Goal: Task Accomplishment & Management: Manage account settings

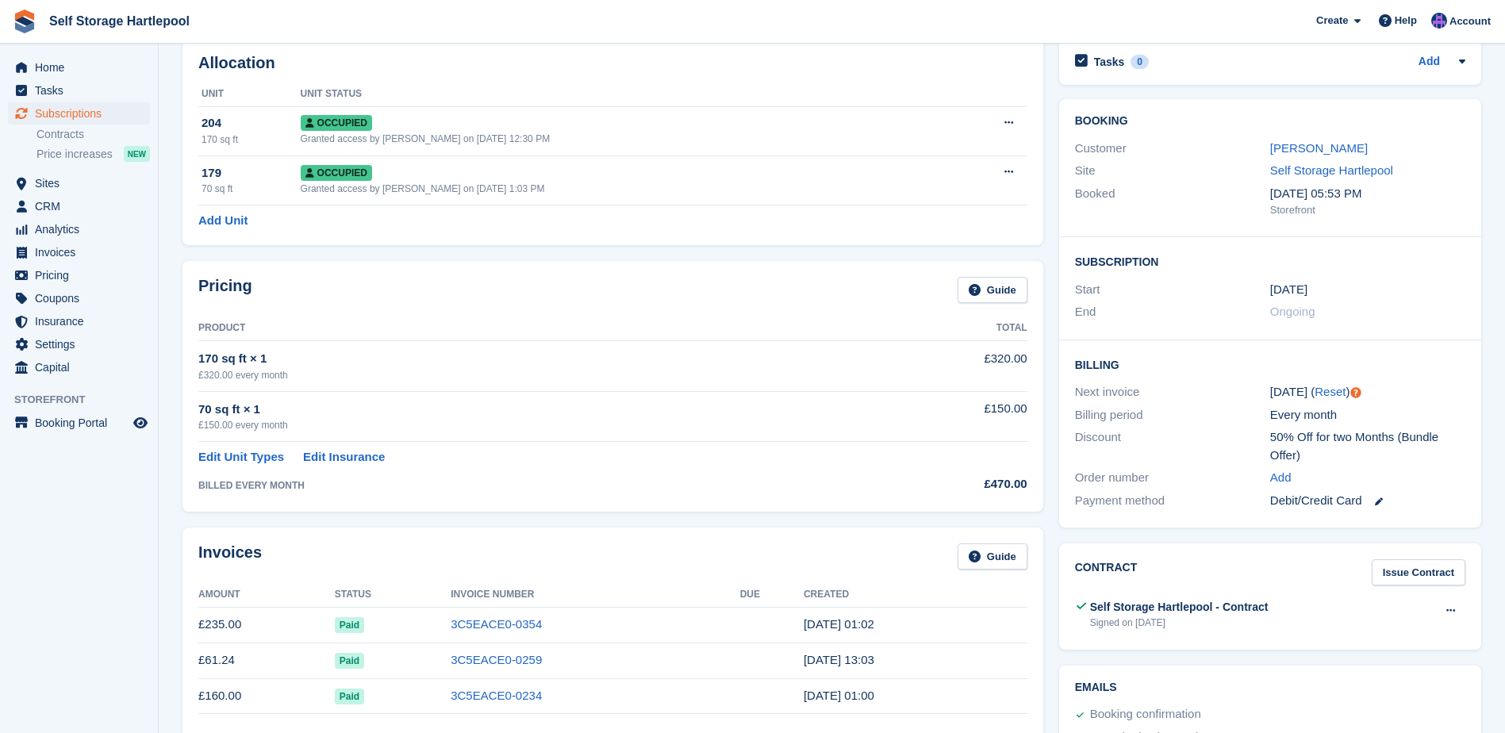
scroll to position [79, 0]
click at [83, 66] on span "Home" at bounding box center [82, 67] width 95 height 22
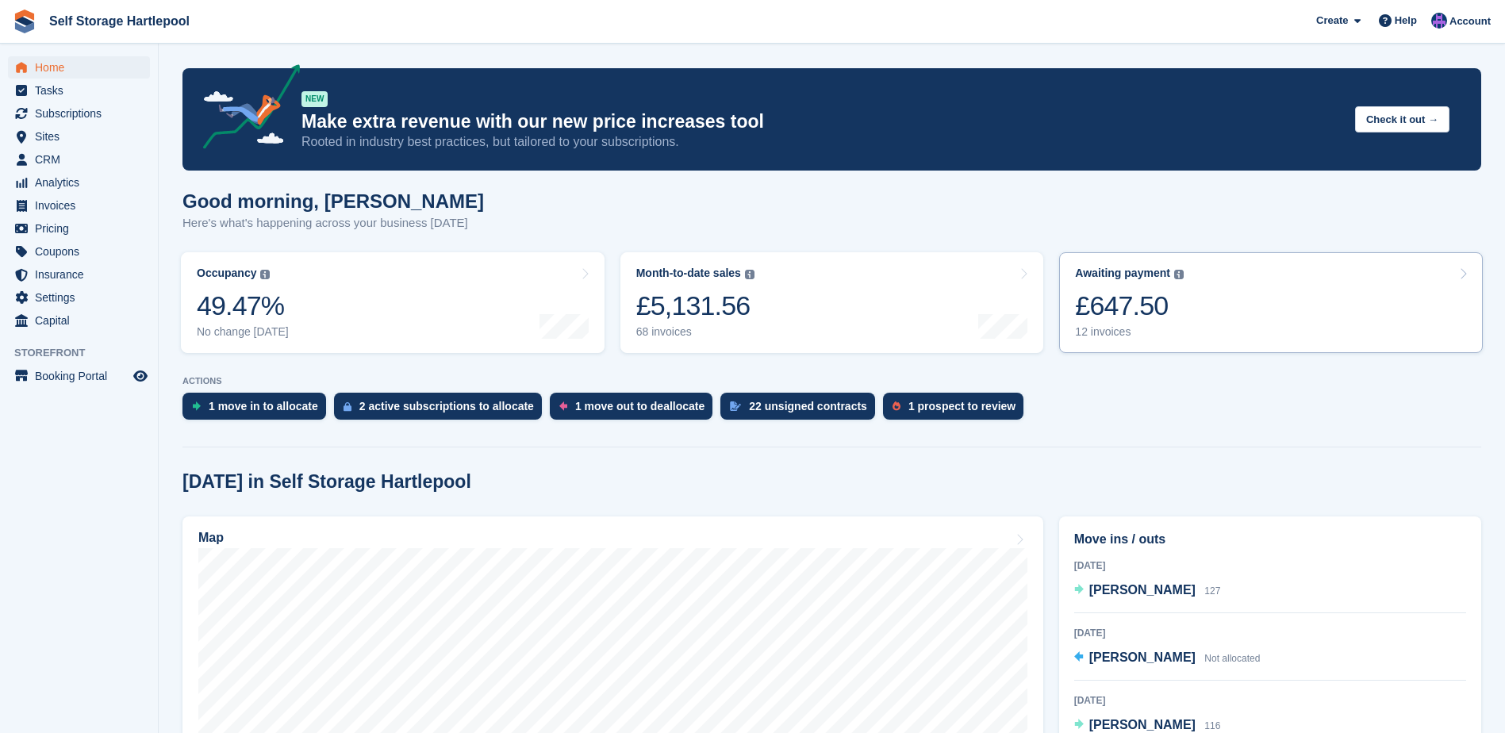
click at [1164, 295] on div "£647.50" at bounding box center [1129, 306] width 109 height 33
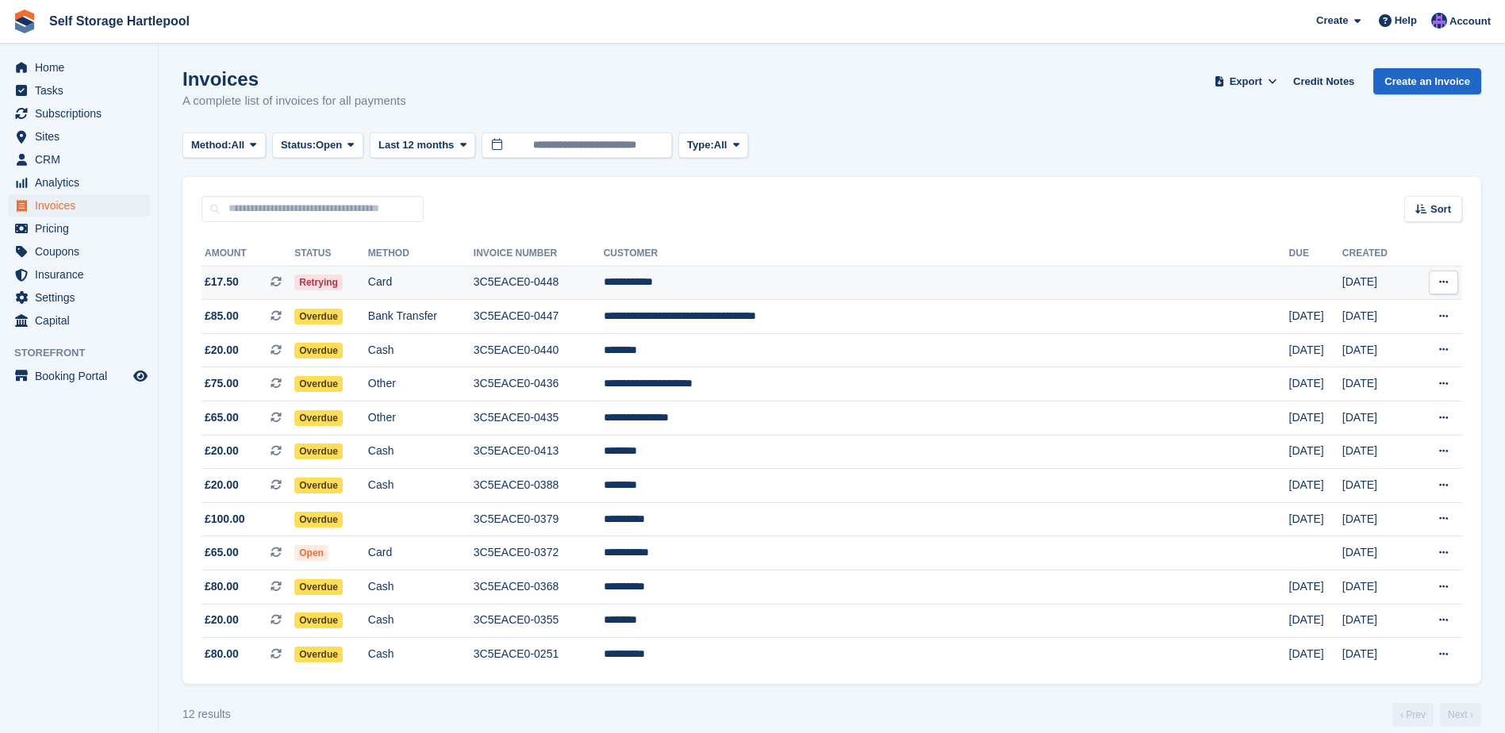
click at [282, 278] on icon at bounding box center [276, 281] width 11 height 11
click at [282, 553] on icon at bounding box center [276, 552] width 11 height 11
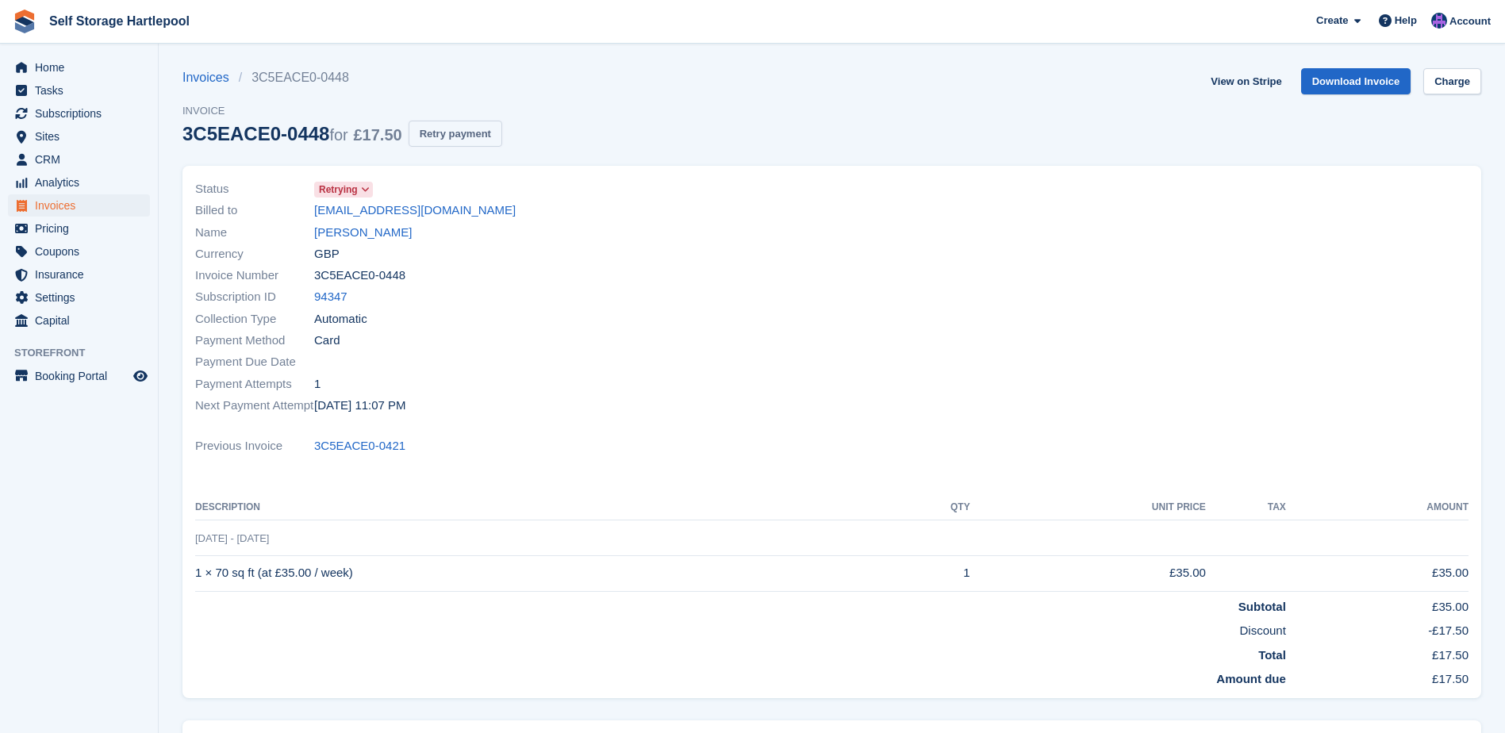
click at [440, 139] on button "Retry payment" at bounding box center [456, 134] width 94 height 26
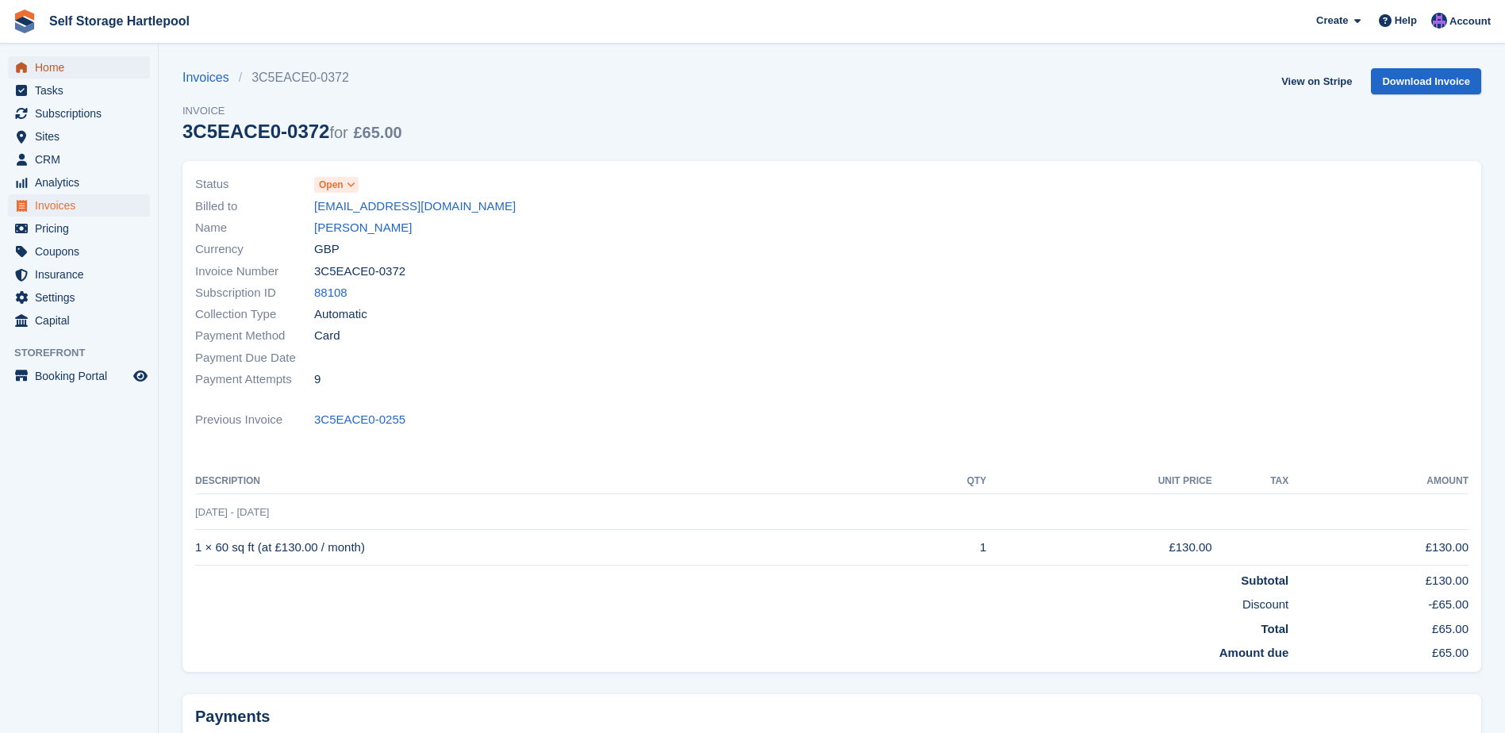
click at [71, 65] on span "Home" at bounding box center [82, 67] width 95 height 22
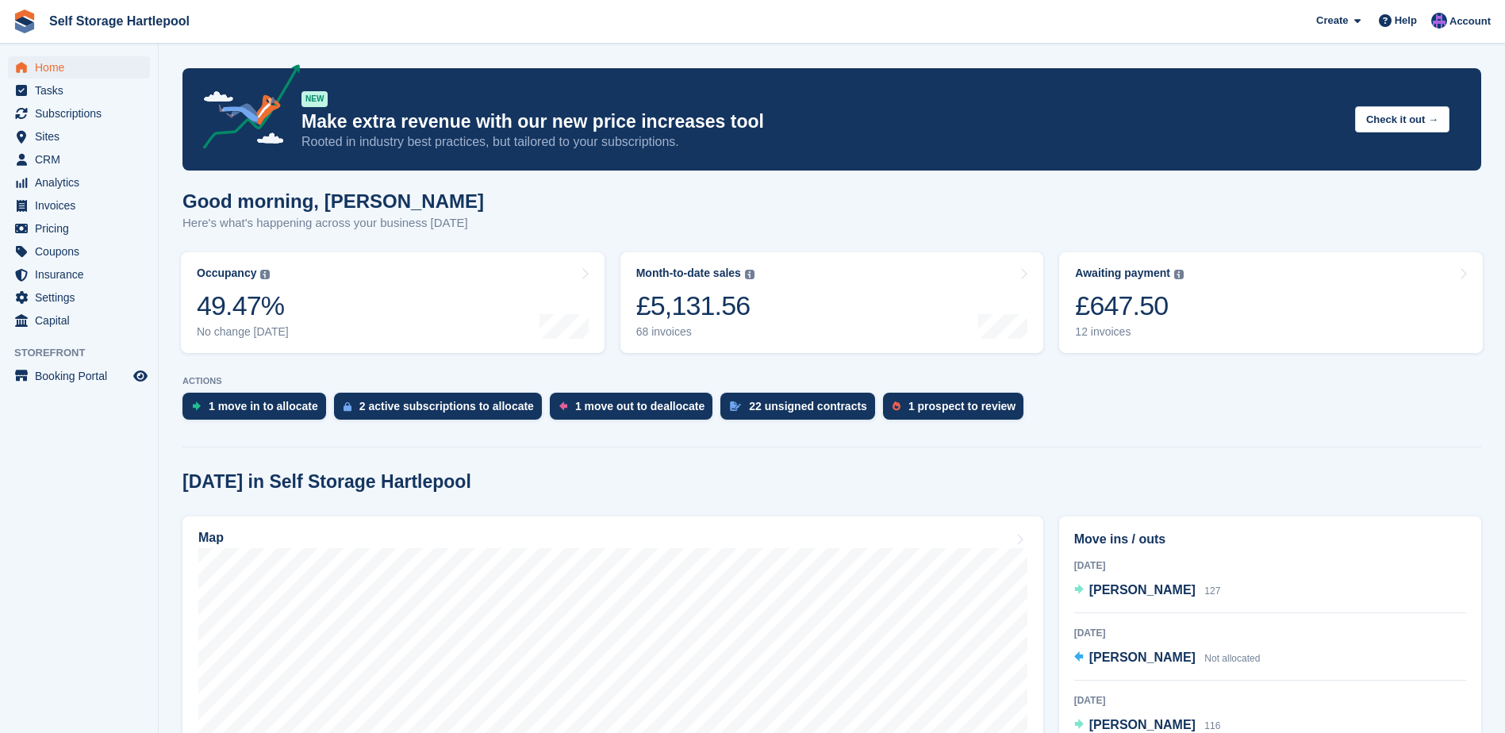
click at [63, 52] on div "Home Tasks Subscriptions Subscriptions Subscriptions Contracts Price increases …" at bounding box center [79, 191] width 158 height 282
click at [52, 63] on span "Home" at bounding box center [82, 67] width 95 height 22
click at [66, 119] on span "Subscriptions" at bounding box center [82, 113] width 95 height 22
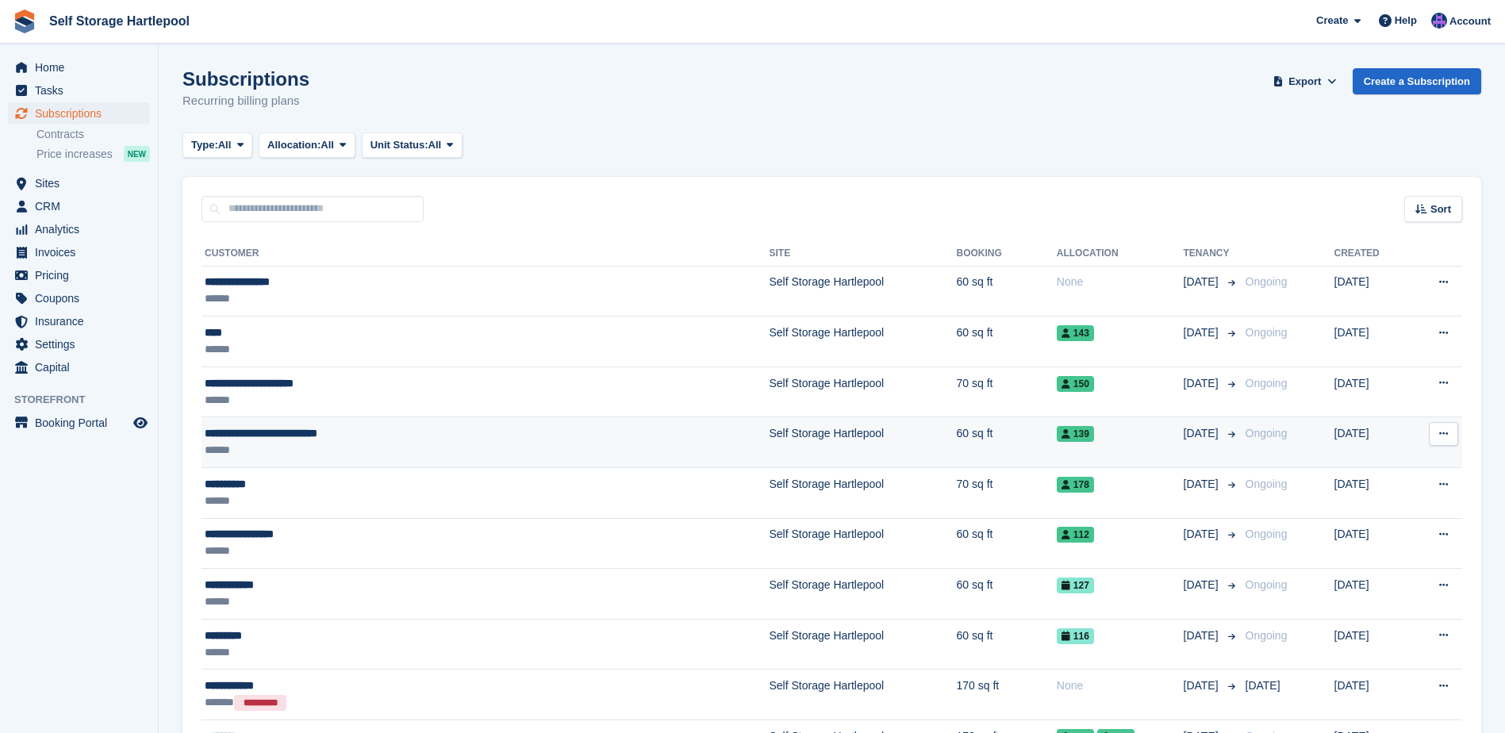
click at [374, 448] on div "******" at bounding box center [377, 450] width 345 height 17
click at [363, 432] on div "**********" at bounding box center [377, 433] width 345 height 17
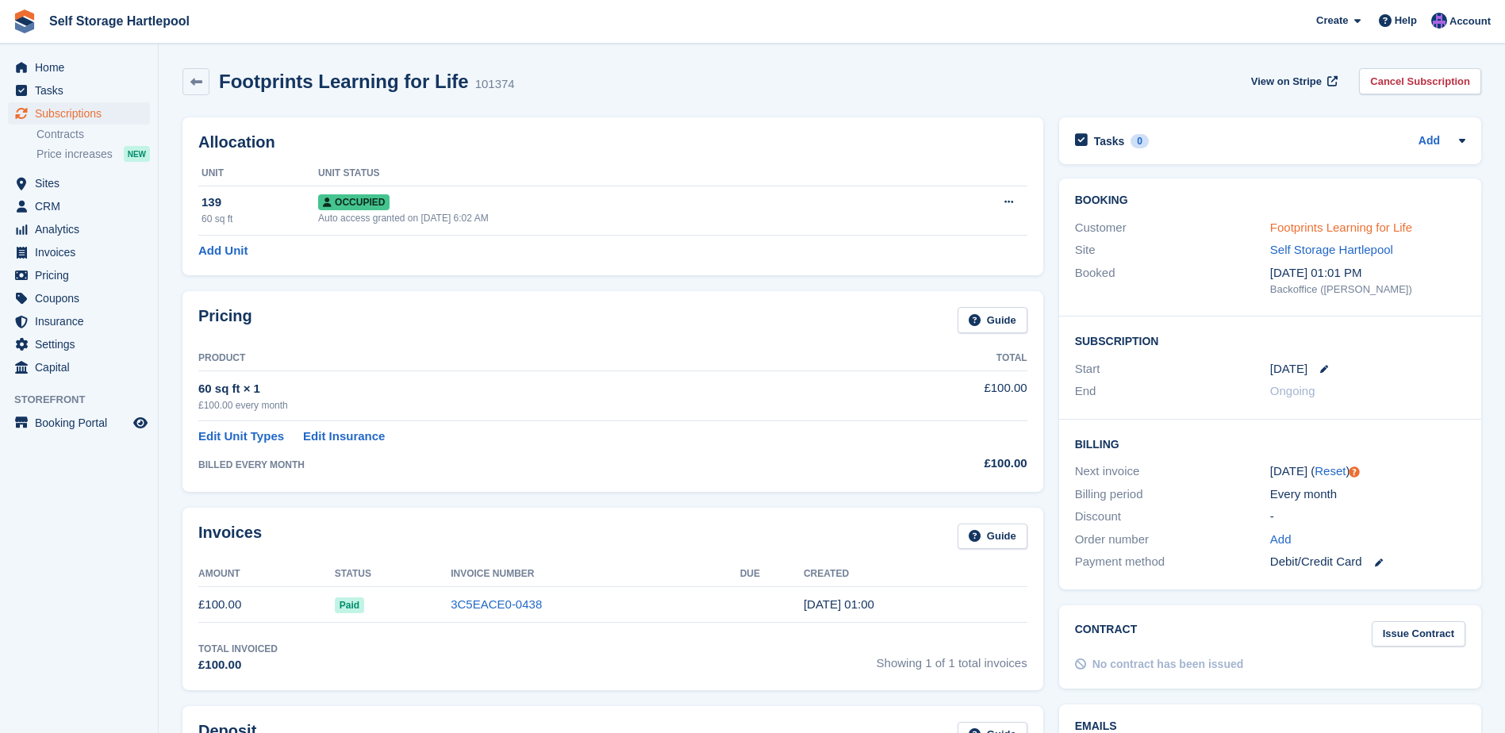
click at [1342, 231] on link "Footprints Learning for Life" at bounding box center [1341, 227] width 142 height 13
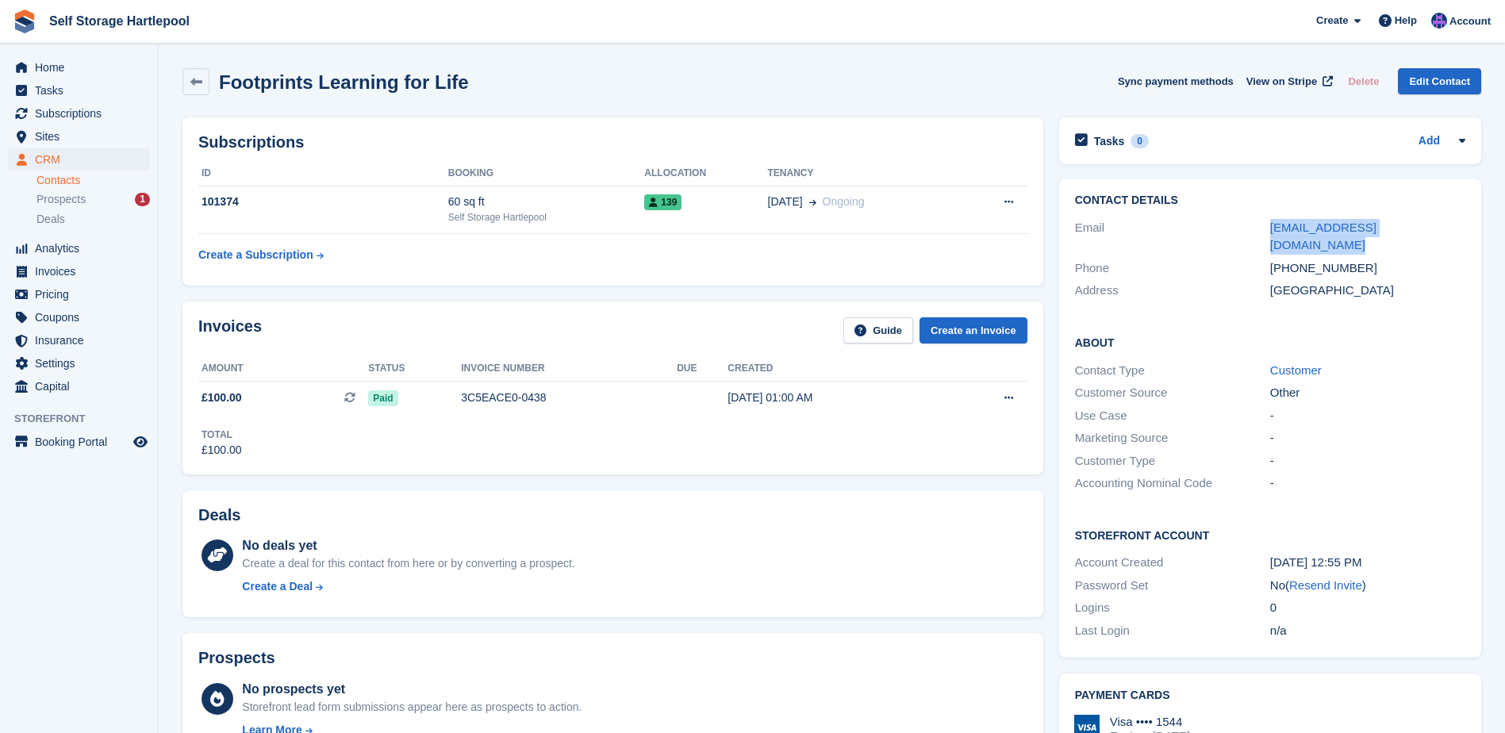
drag, startPoint x: 1463, startPoint y: 229, endPoint x: 1269, endPoint y: 233, distance: 194.4
click at [1269, 233] on div "Email vivivennedempsey@hotmail.com" at bounding box center [1270, 237] width 390 height 40
copy div "vivivennedempsey@hotmail.com"
click at [86, 67] on span "Home" at bounding box center [82, 67] width 95 height 22
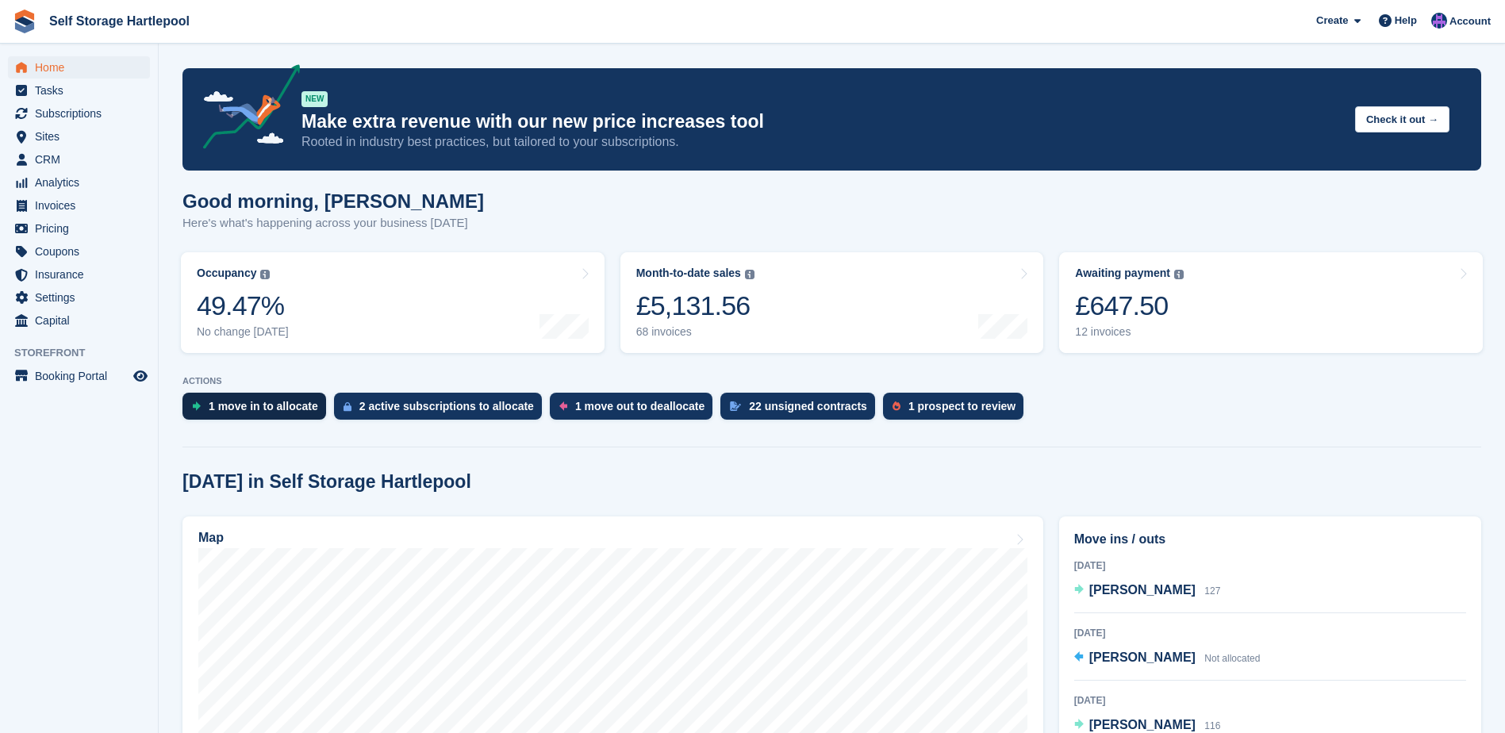
click at [221, 409] on div "1 move in to allocate" at bounding box center [263, 406] width 109 height 13
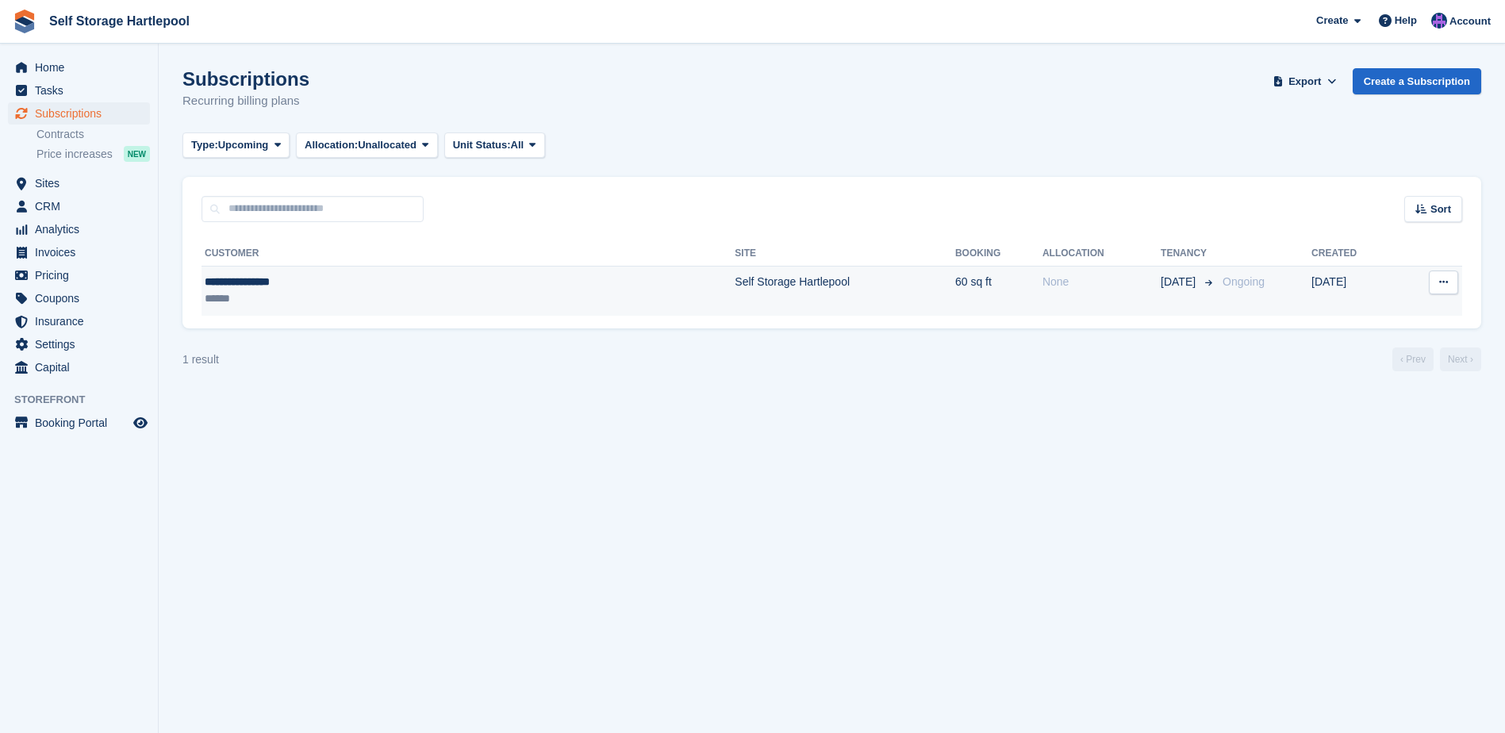
click at [324, 276] on div "**********" at bounding box center [342, 282] width 275 height 17
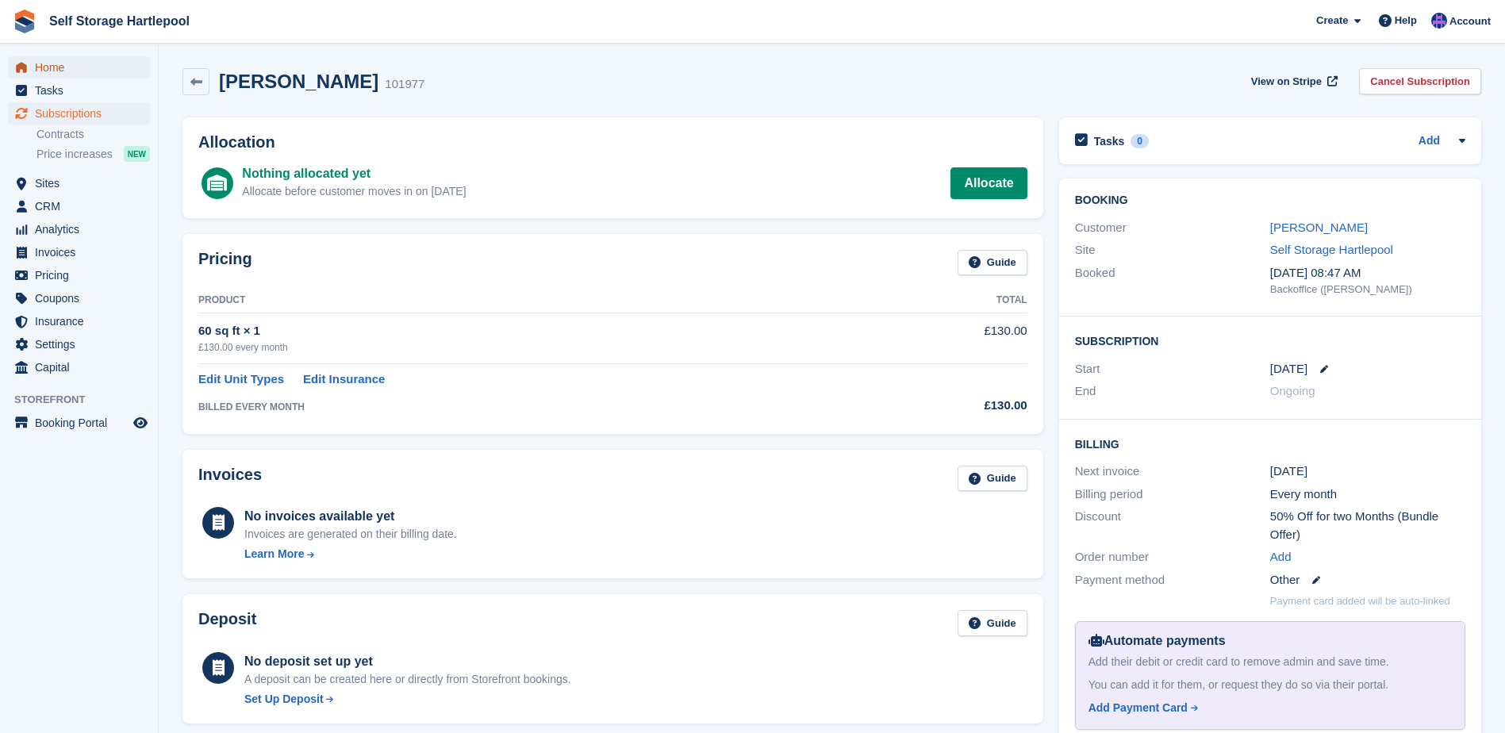
click at [44, 72] on span "Home" at bounding box center [82, 67] width 95 height 22
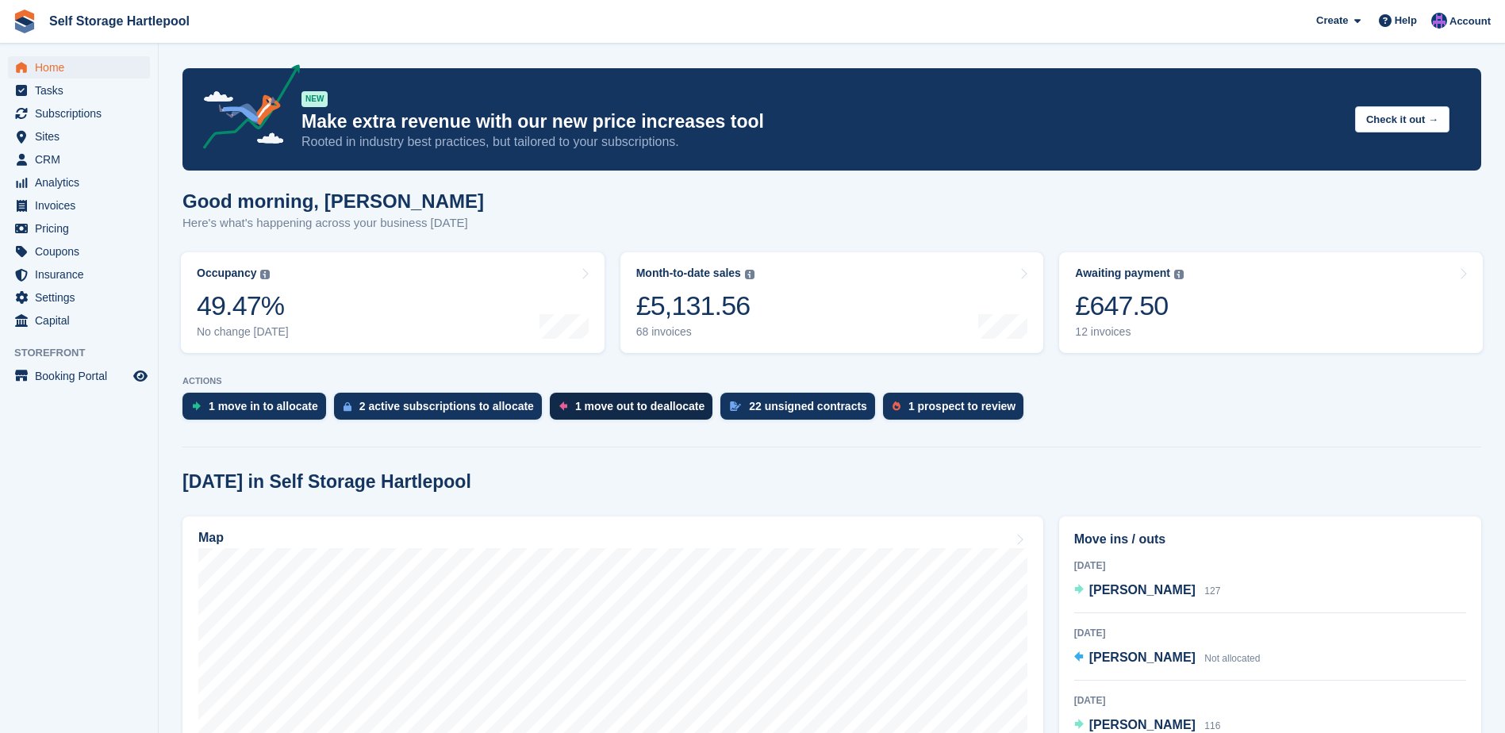
click at [615, 401] on div "1 move out to deallocate" at bounding box center [639, 406] width 129 height 13
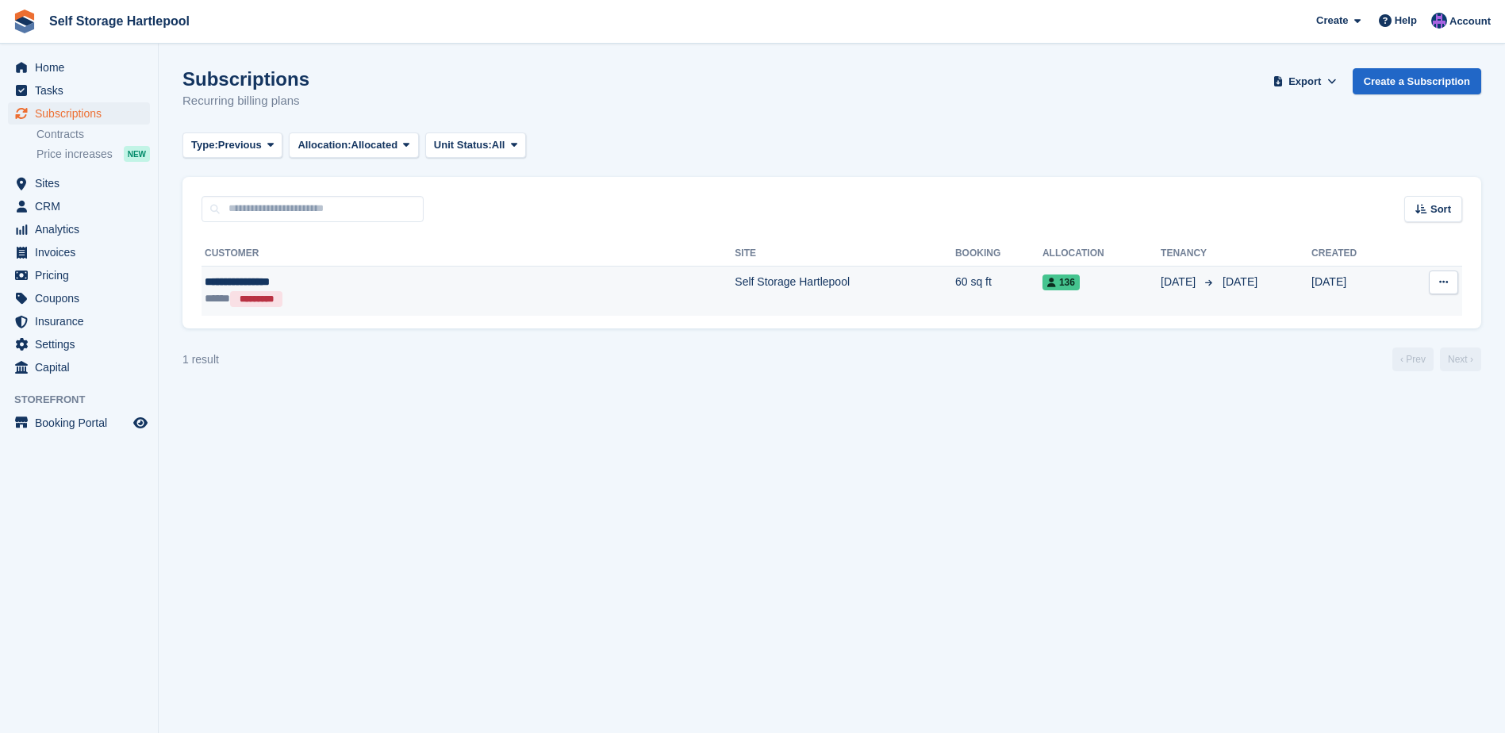
click at [1444, 286] on icon at bounding box center [1443, 282] width 9 height 10
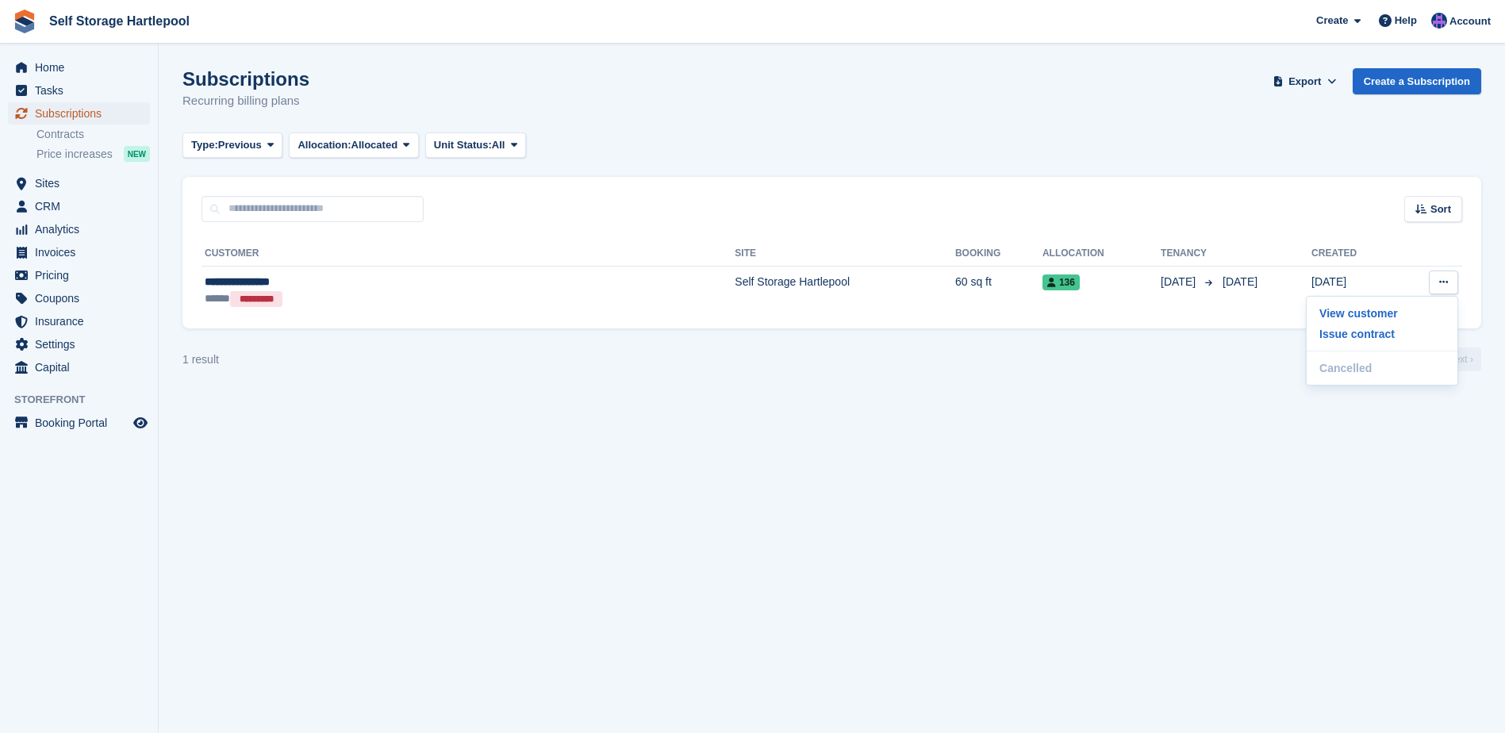
click at [62, 106] on span "Subscriptions" at bounding box center [82, 113] width 95 height 22
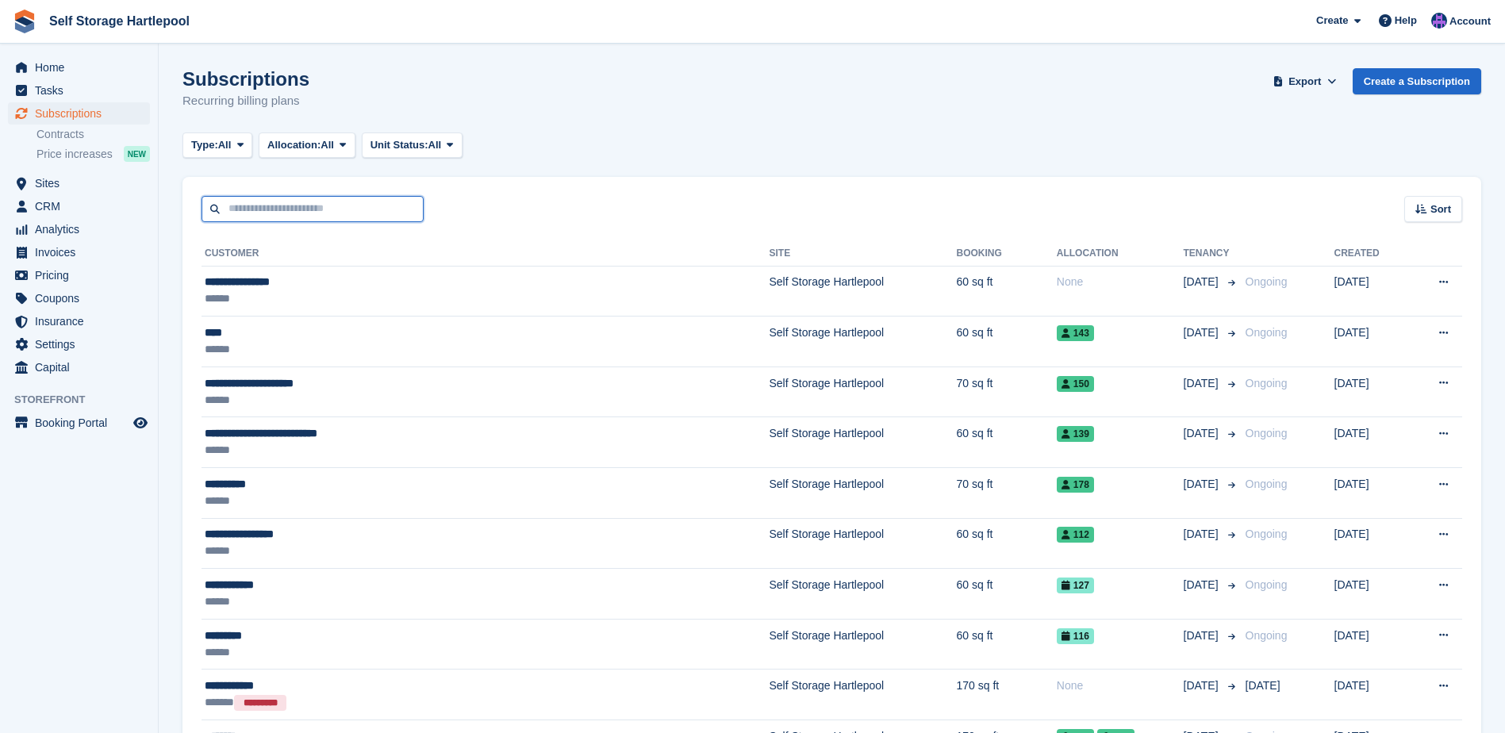
click at [301, 213] on input "text" at bounding box center [313, 209] width 222 height 26
type input "*******"
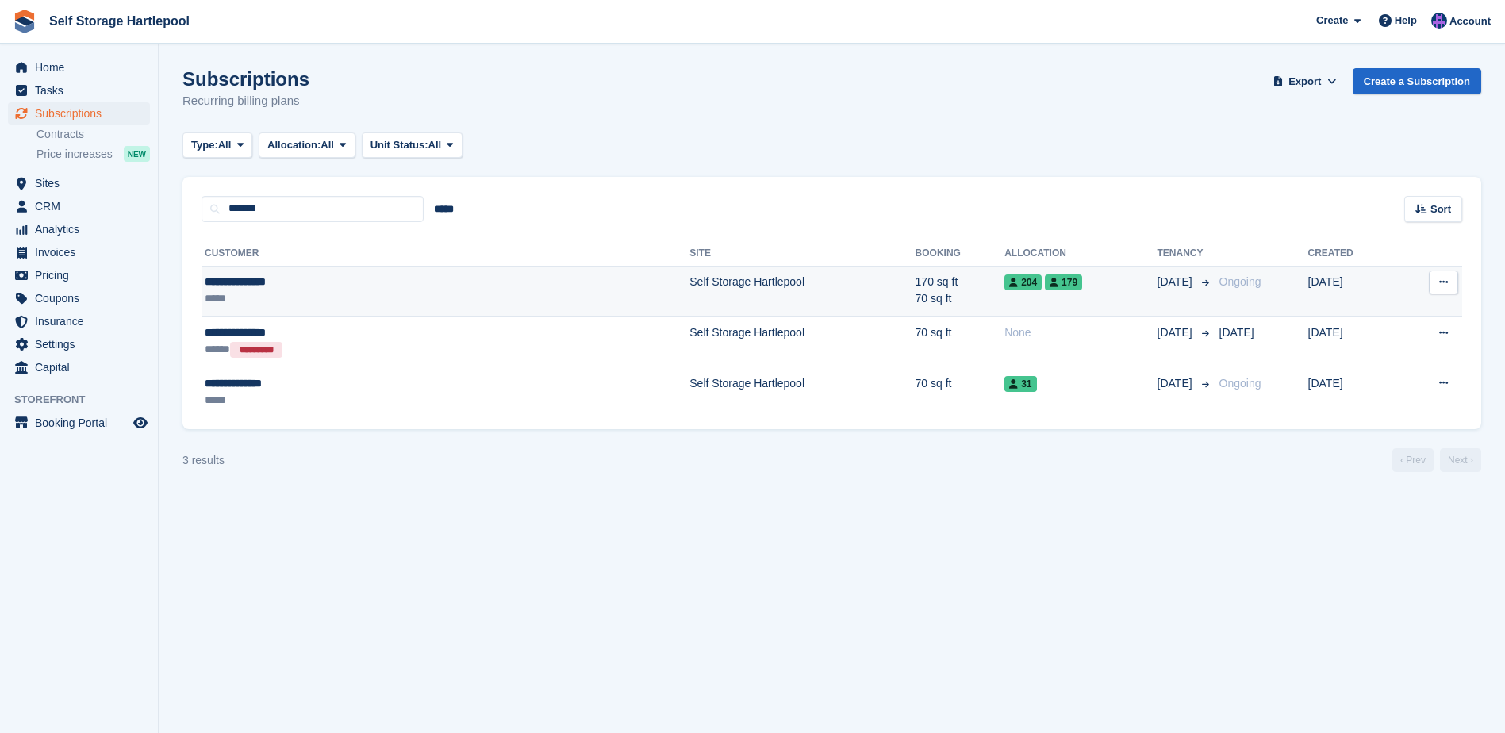
click at [361, 266] on td "**********" at bounding box center [446, 291] width 488 height 51
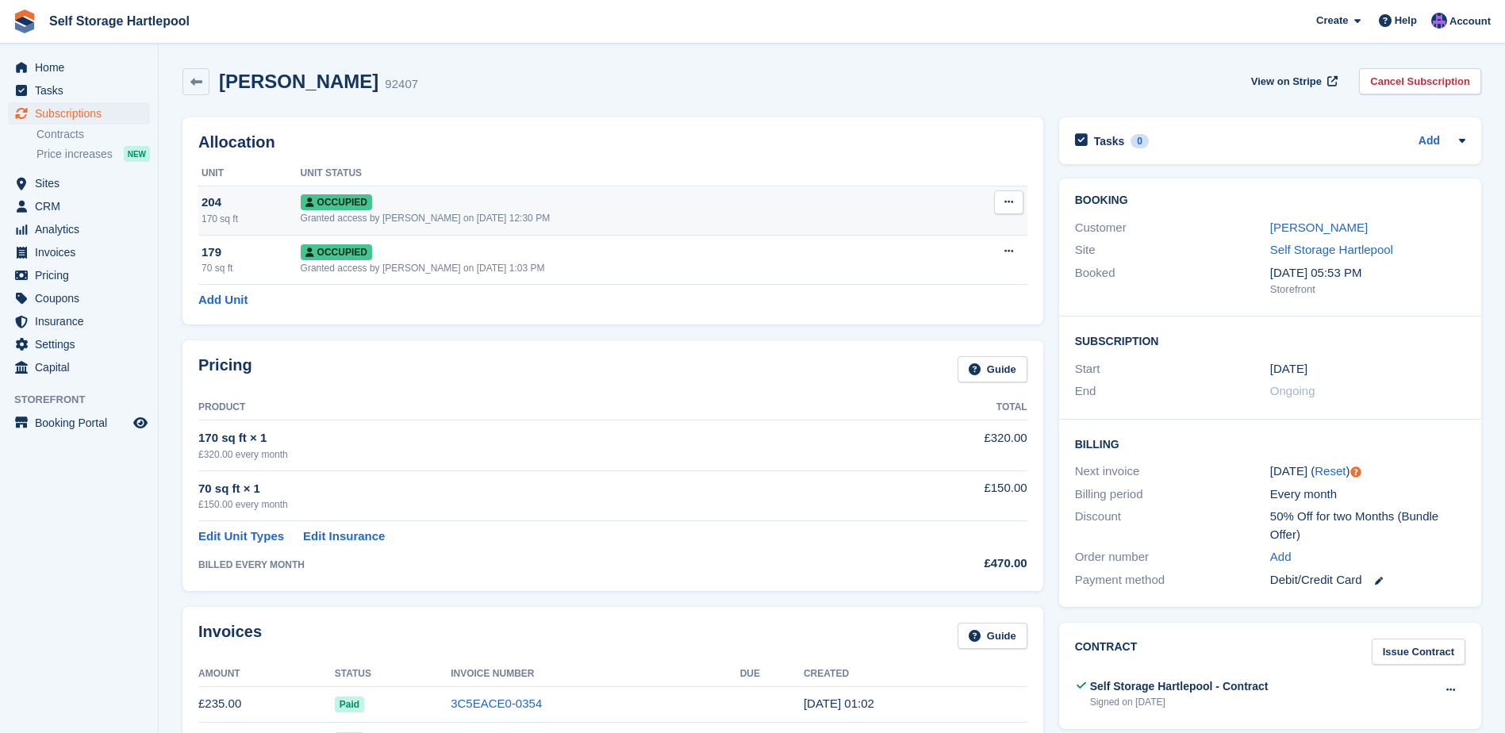
click at [1003, 204] on button at bounding box center [1008, 202] width 29 height 24
click at [922, 290] on p "Deallocate" at bounding box center [947, 288] width 138 height 21
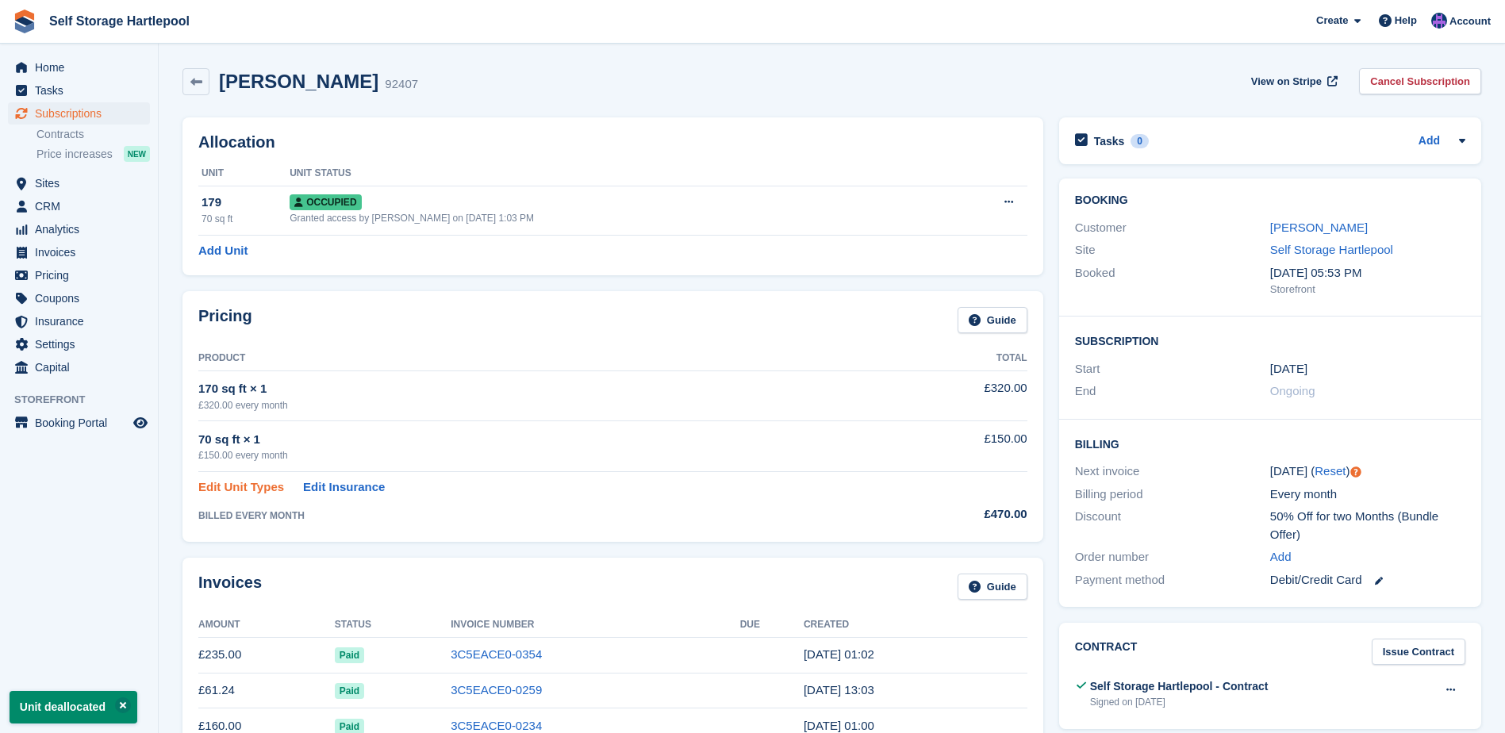
click at [224, 487] on link "Edit Unit Types" at bounding box center [241, 487] width 86 height 18
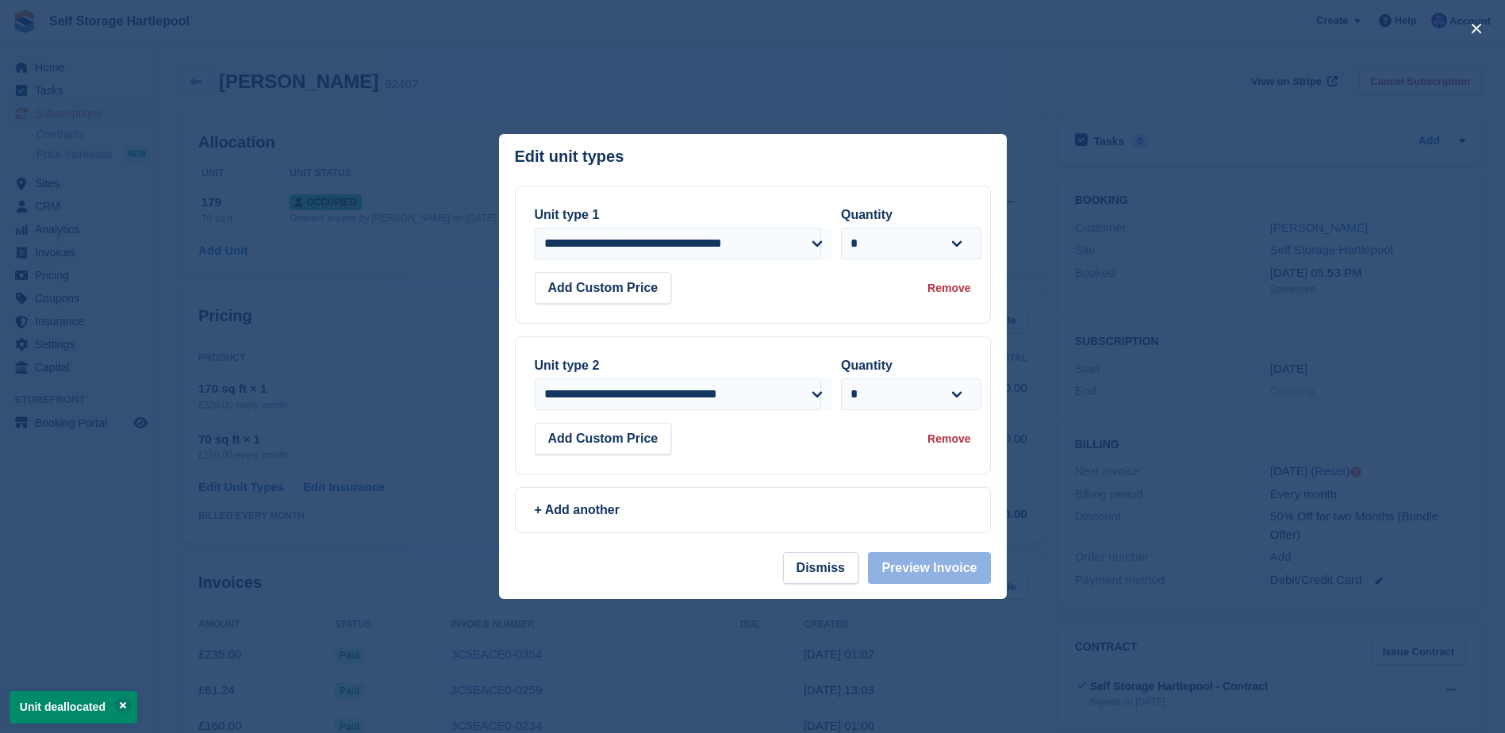
click at [950, 290] on div "Remove" at bounding box center [948, 288] width 43 height 17
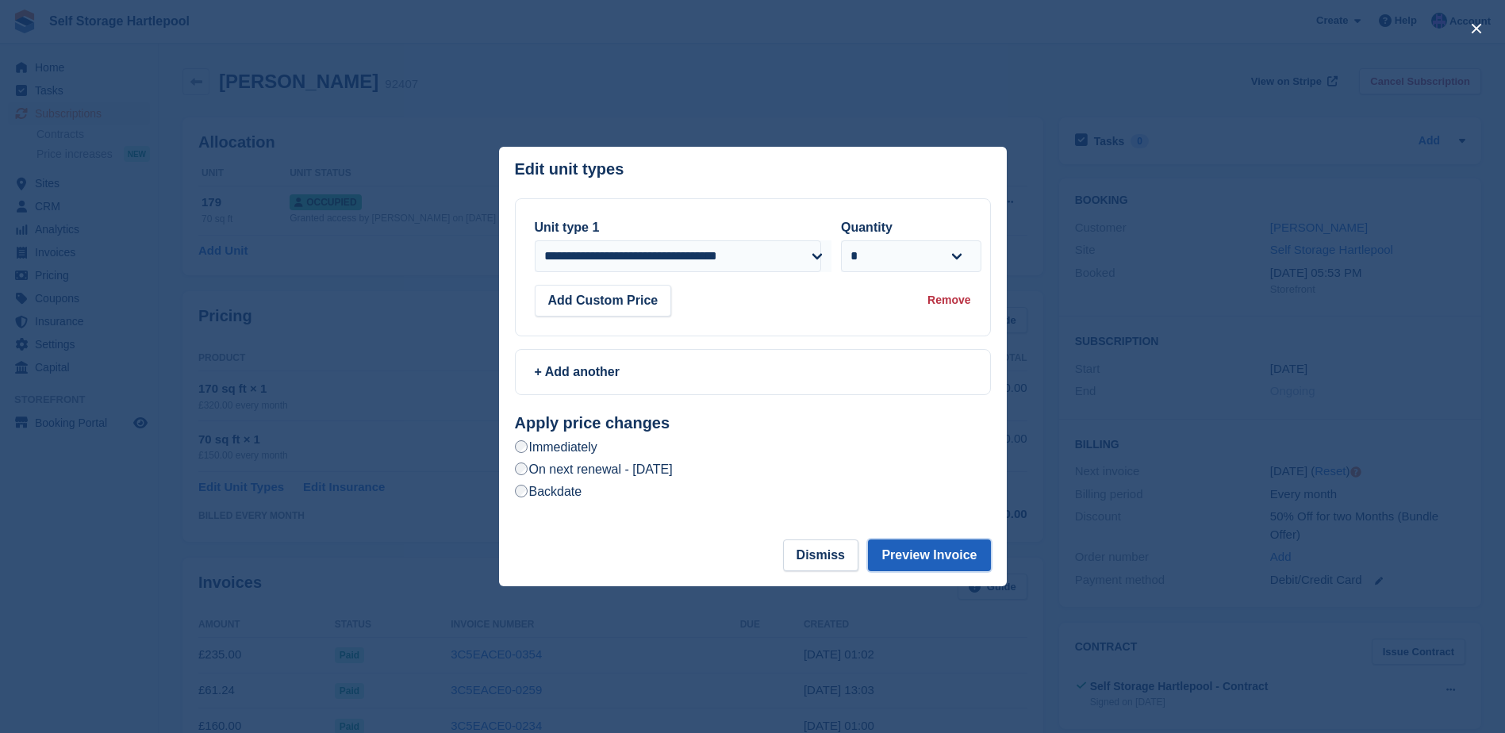
click at [931, 561] on button "Preview Invoice" at bounding box center [929, 555] width 122 height 32
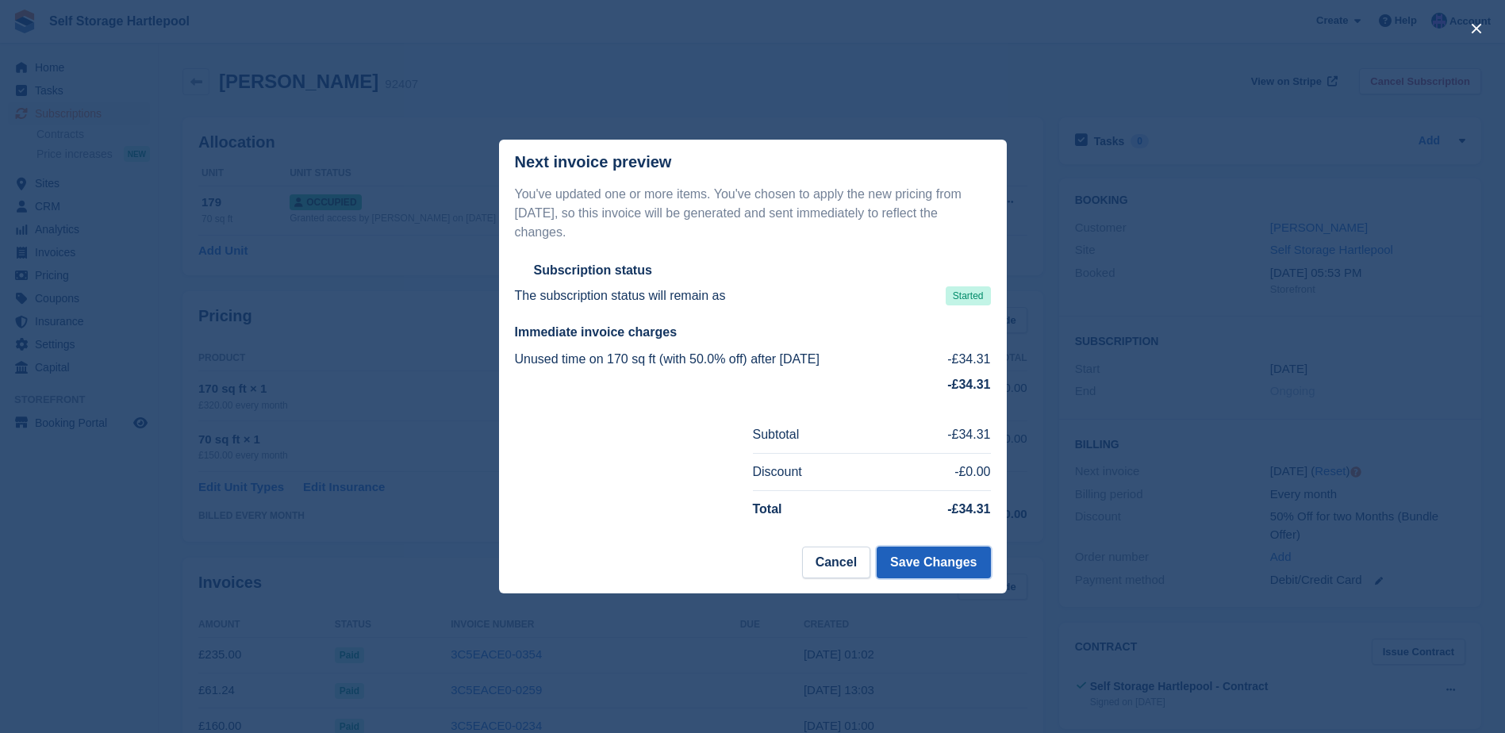
click at [933, 554] on button "Save Changes" at bounding box center [933, 563] width 113 height 32
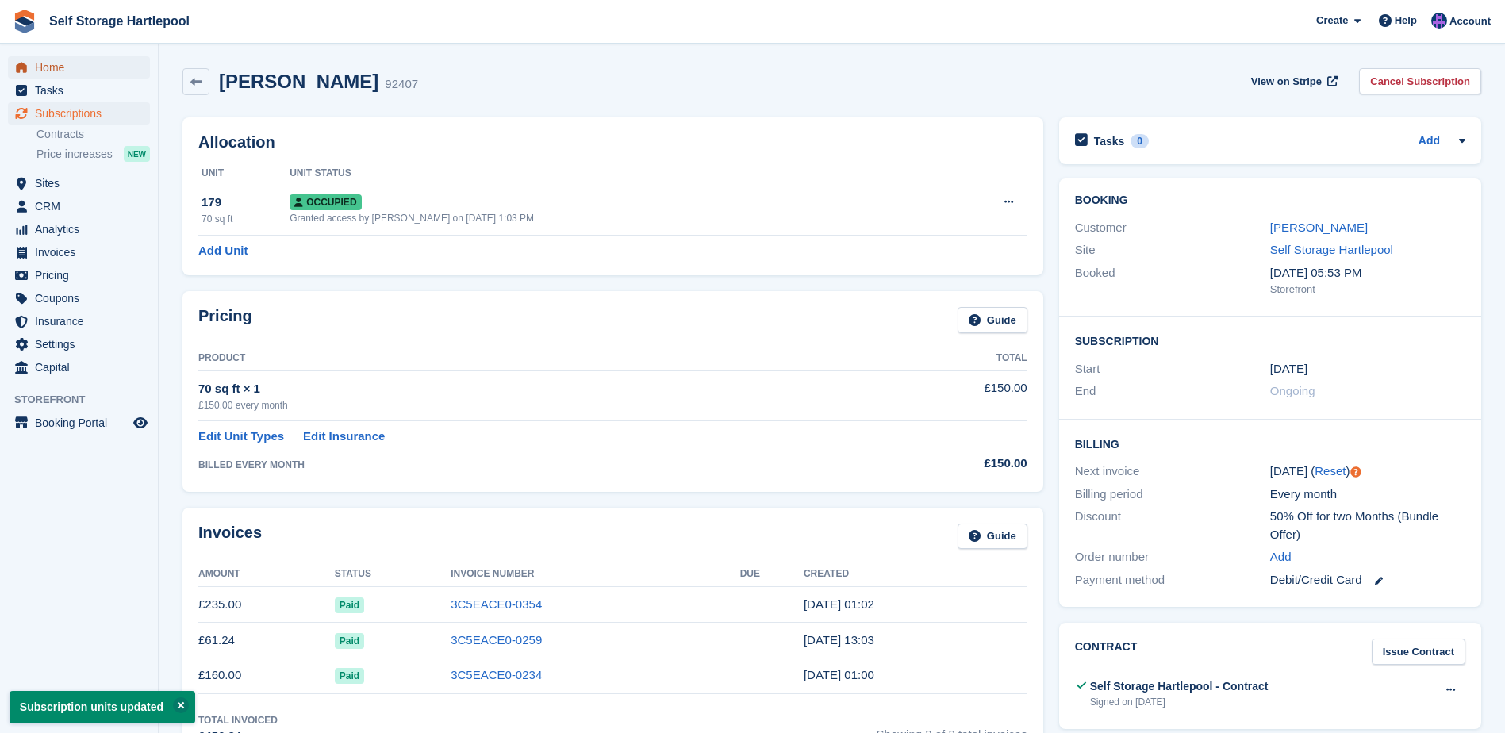
click at [68, 67] on span "Home" at bounding box center [82, 67] width 95 height 22
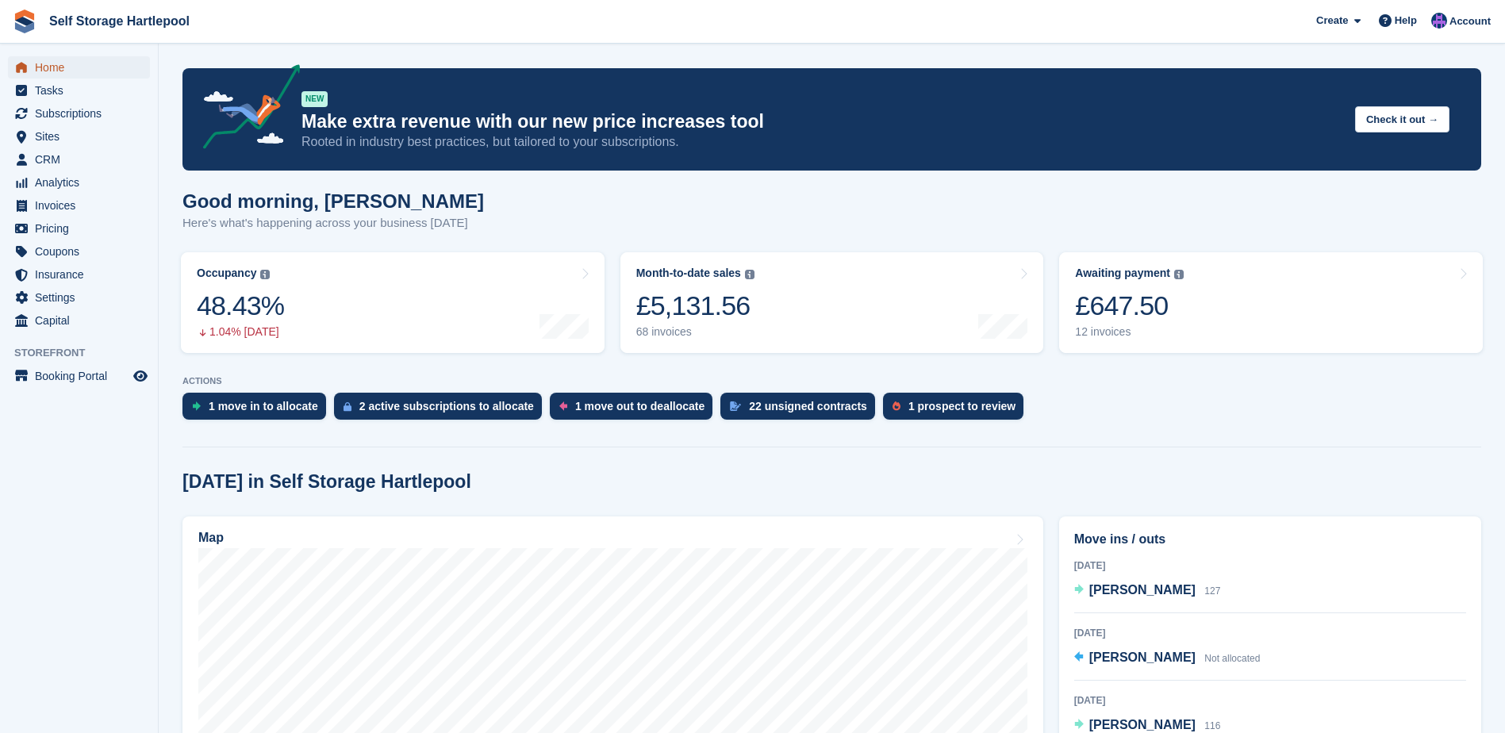
click at [44, 62] on span "Home" at bounding box center [82, 67] width 95 height 22
click at [82, 113] on span "Subscriptions" at bounding box center [82, 113] width 95 height 22
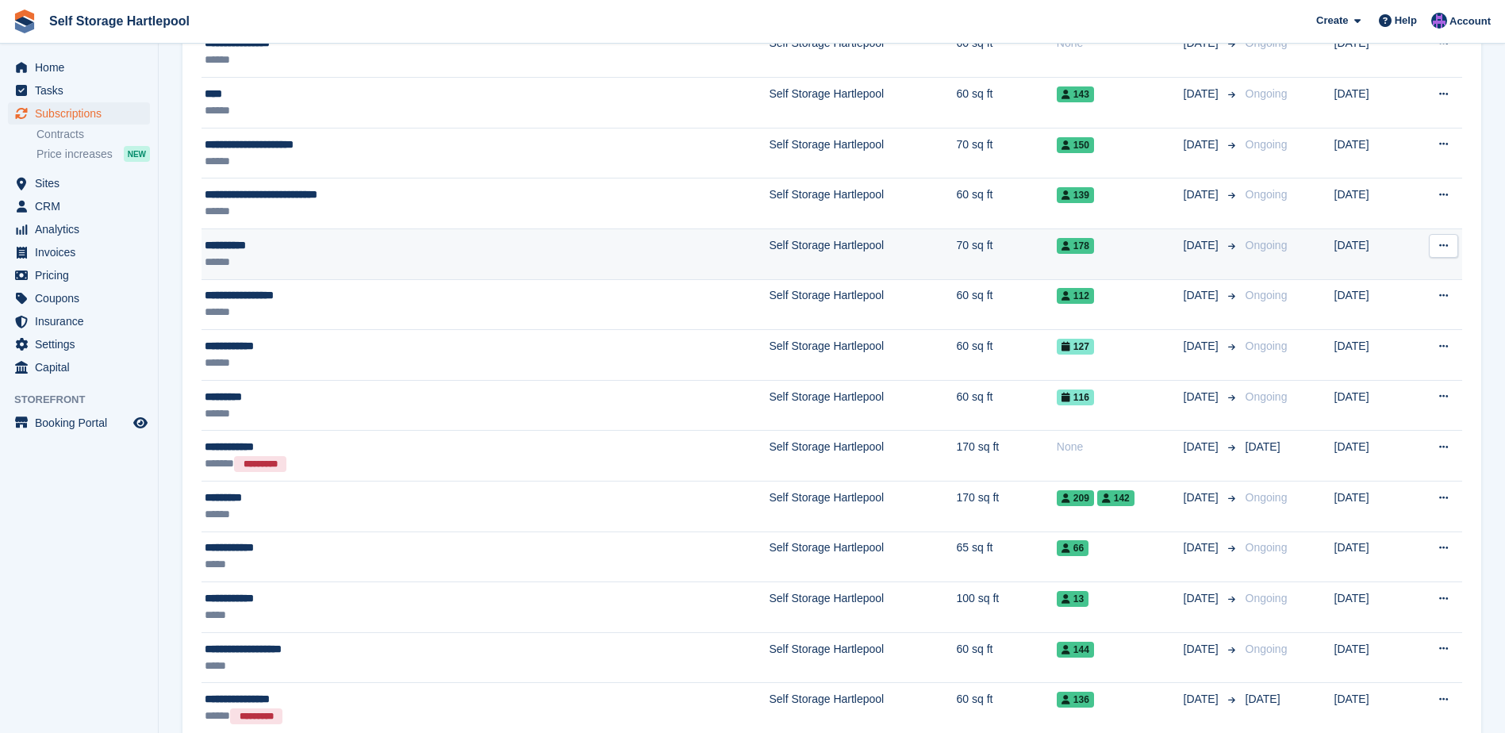
scroll to position [238, 0]
click at [328, 244] on div "**********" at bounding box center [377, 246] width 345 height 17
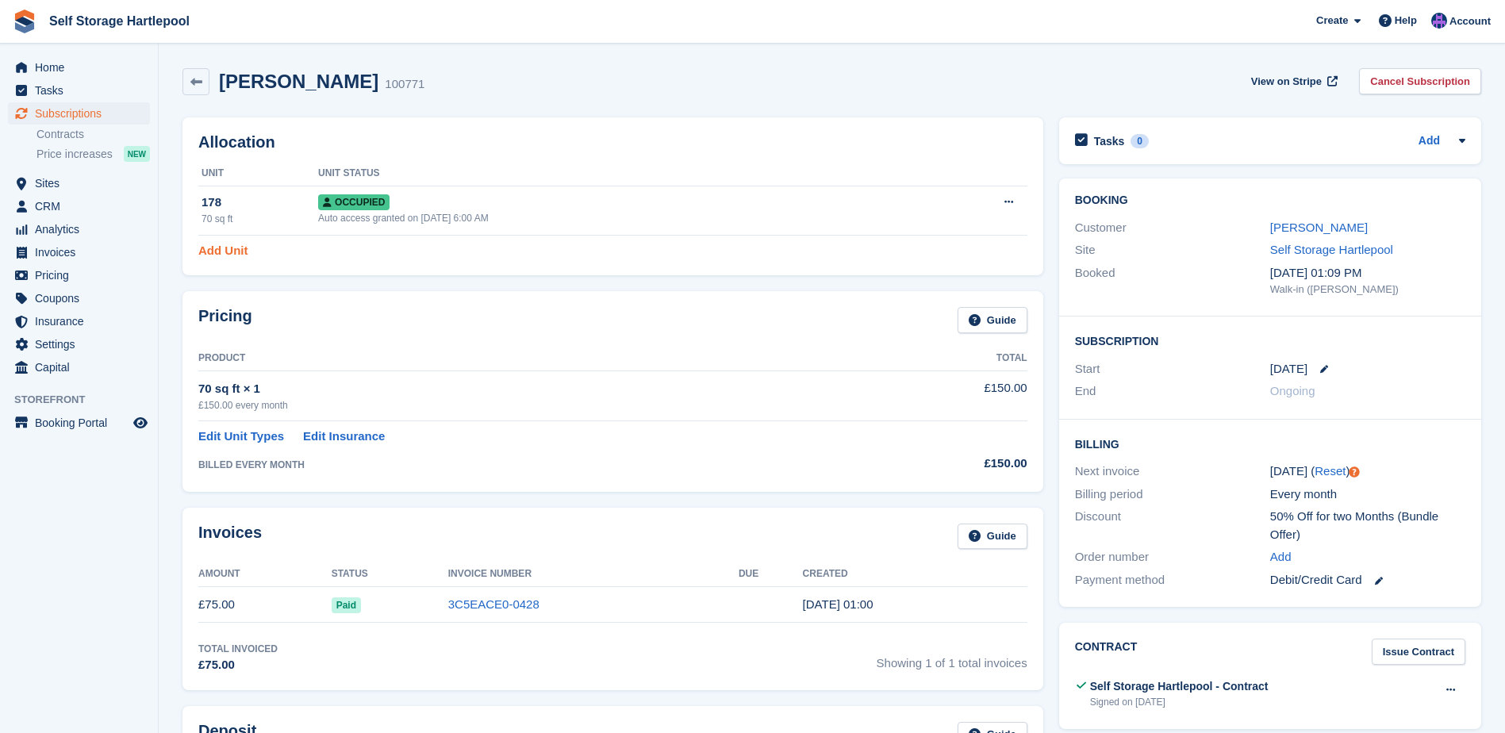
click at [234, 251] on link "Add Unit" at bounding box center [222, 251] width 49 height 18
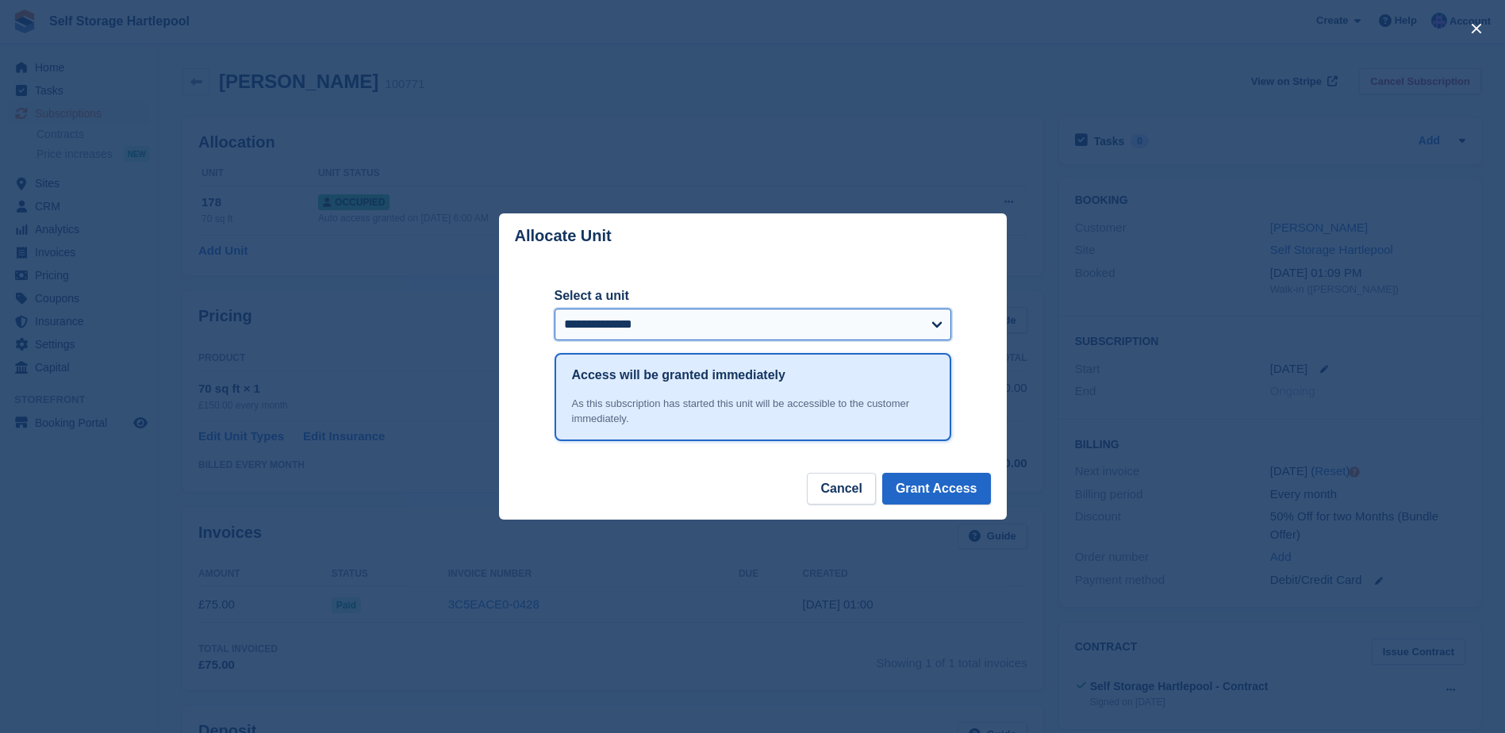
click at [645, 319] on select "**********" at bounding box center [753, 325] width 397 height 32
click at [640, 332] on select "**********" at bounding box center [753, 325] width 397 height 32
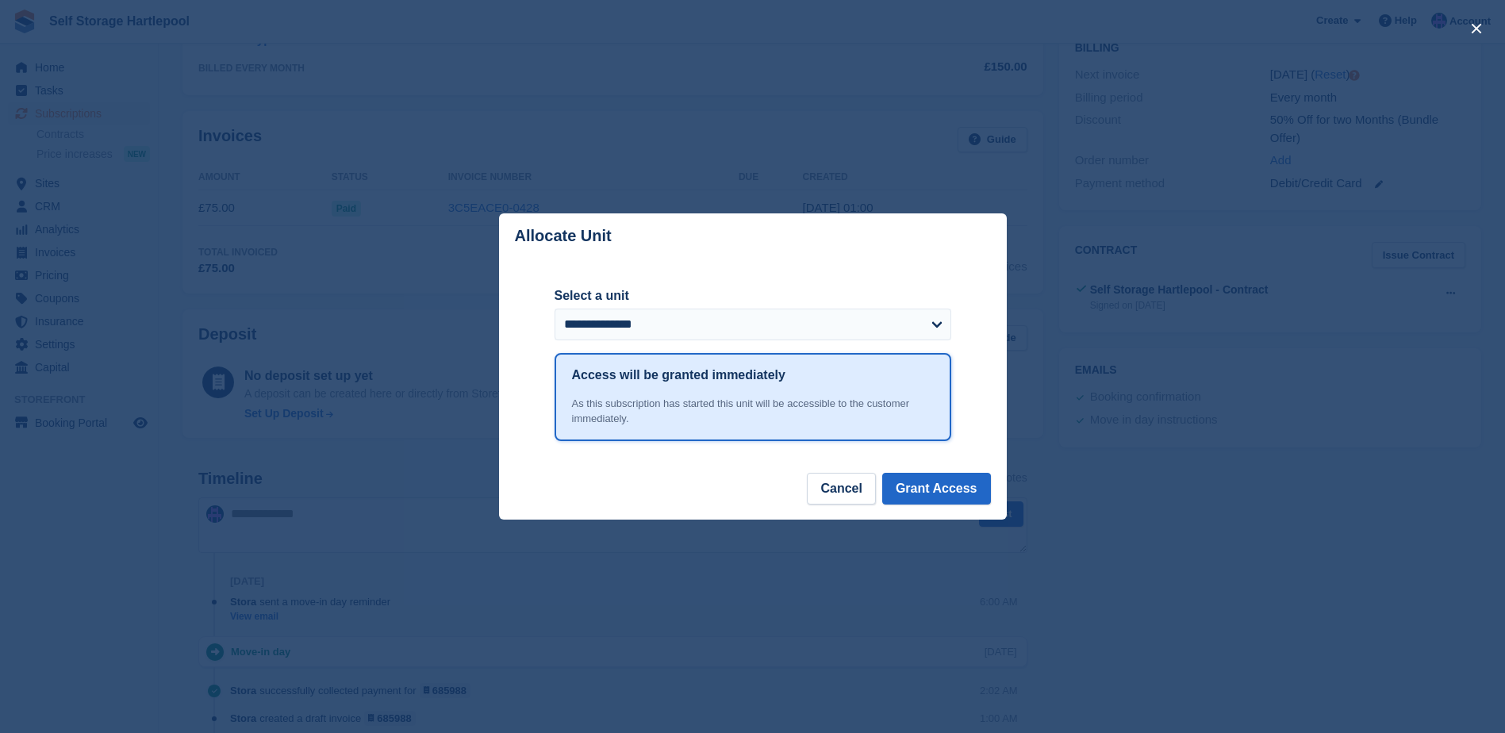
click at [648, 267] on div "**********" at bounding box center [753, 365] width 397 height 213
click at [521, 82] on div "close" at bounding box center [752, 366] width 1505 height 733
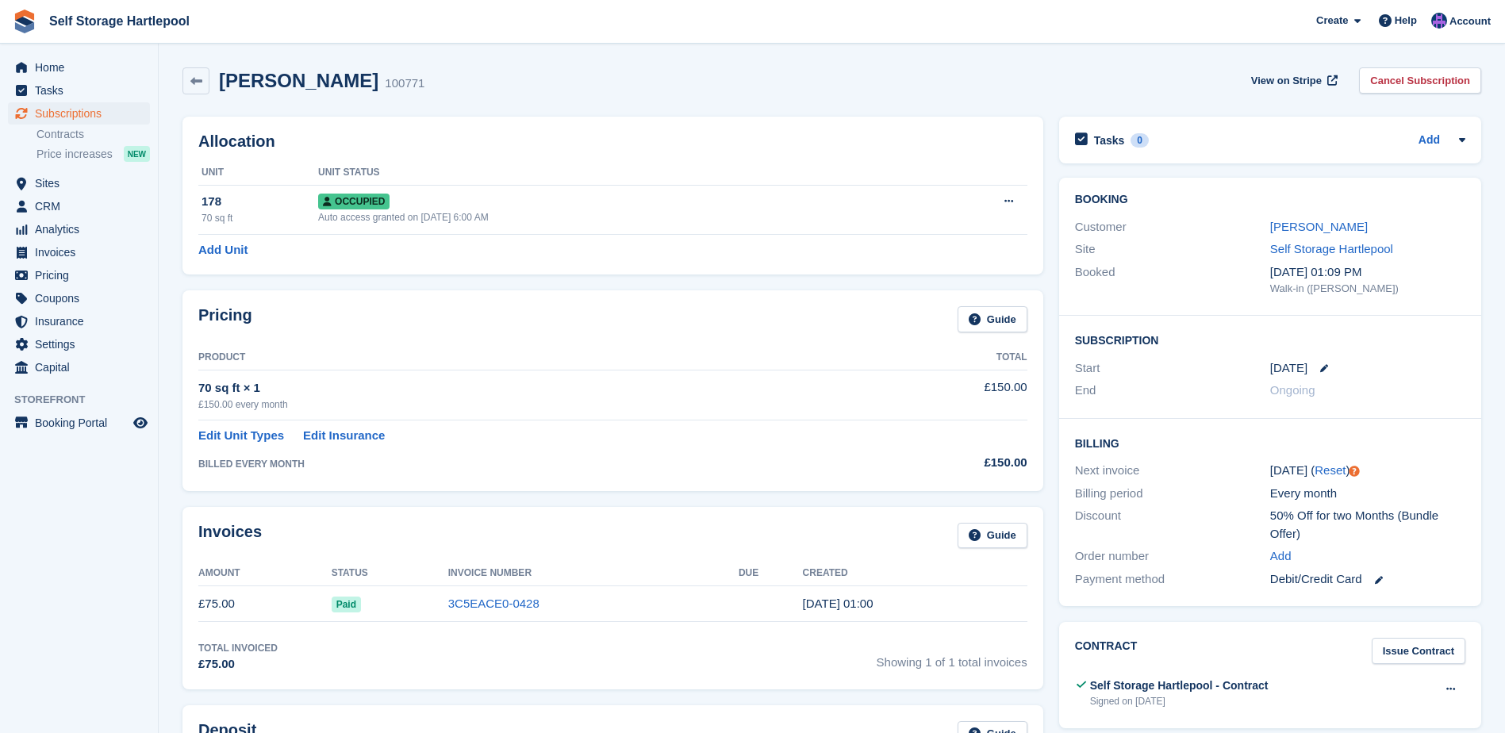
scroll to position [0, 0]
click at [42, 67] on span "Home" at bounding box center [82, 67] width 95 height 22
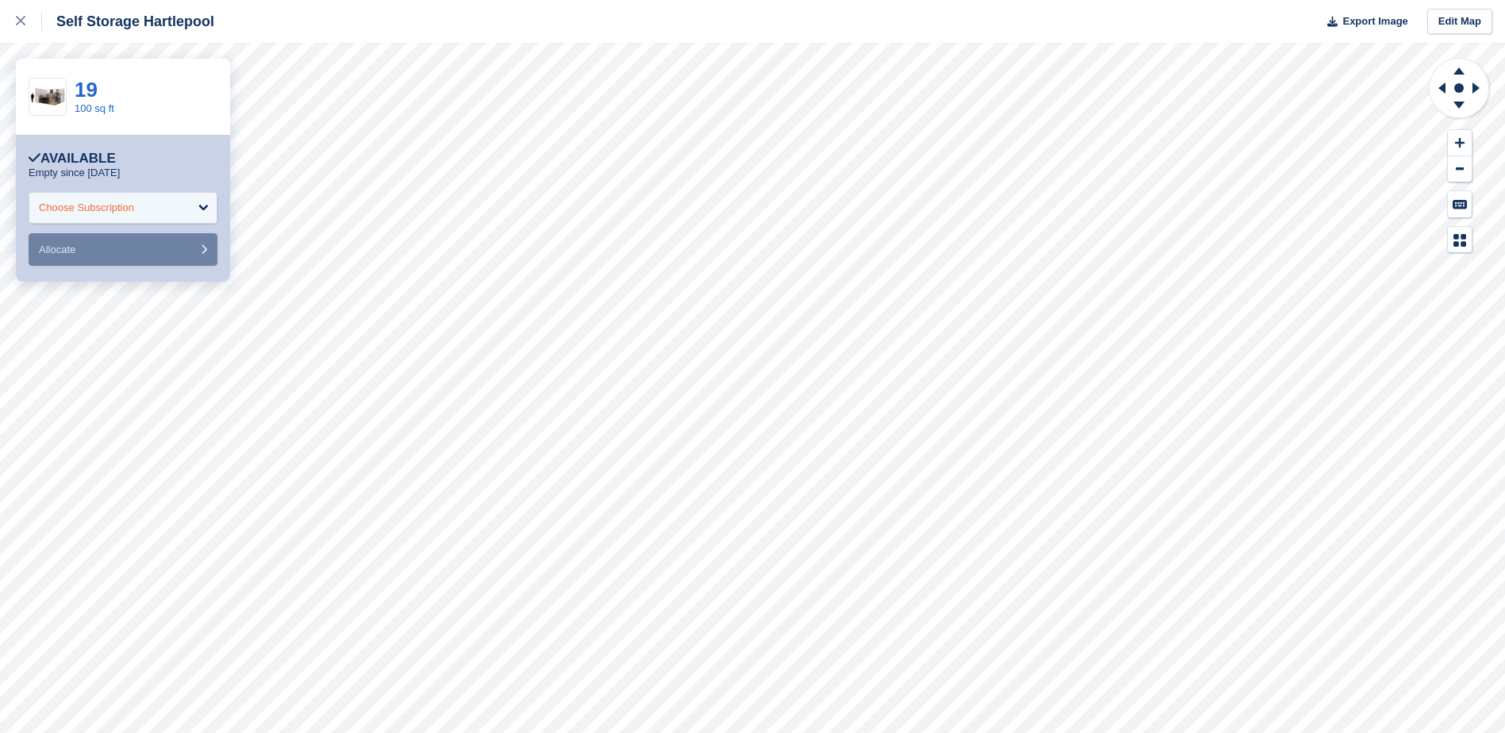
click at [115, 207] on div "Choose Subscription" at bounding box center [86, 208] width 95 height 16
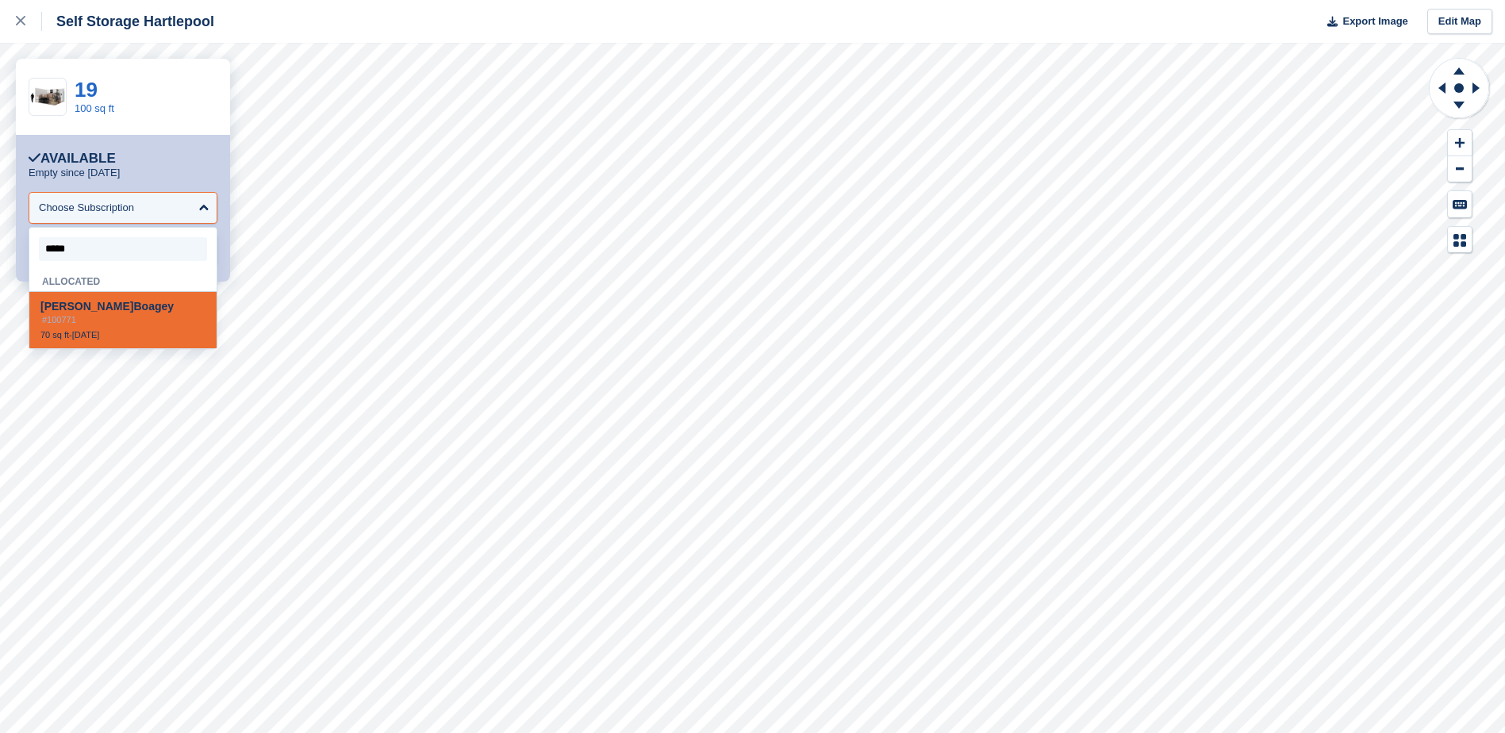
type input "******"
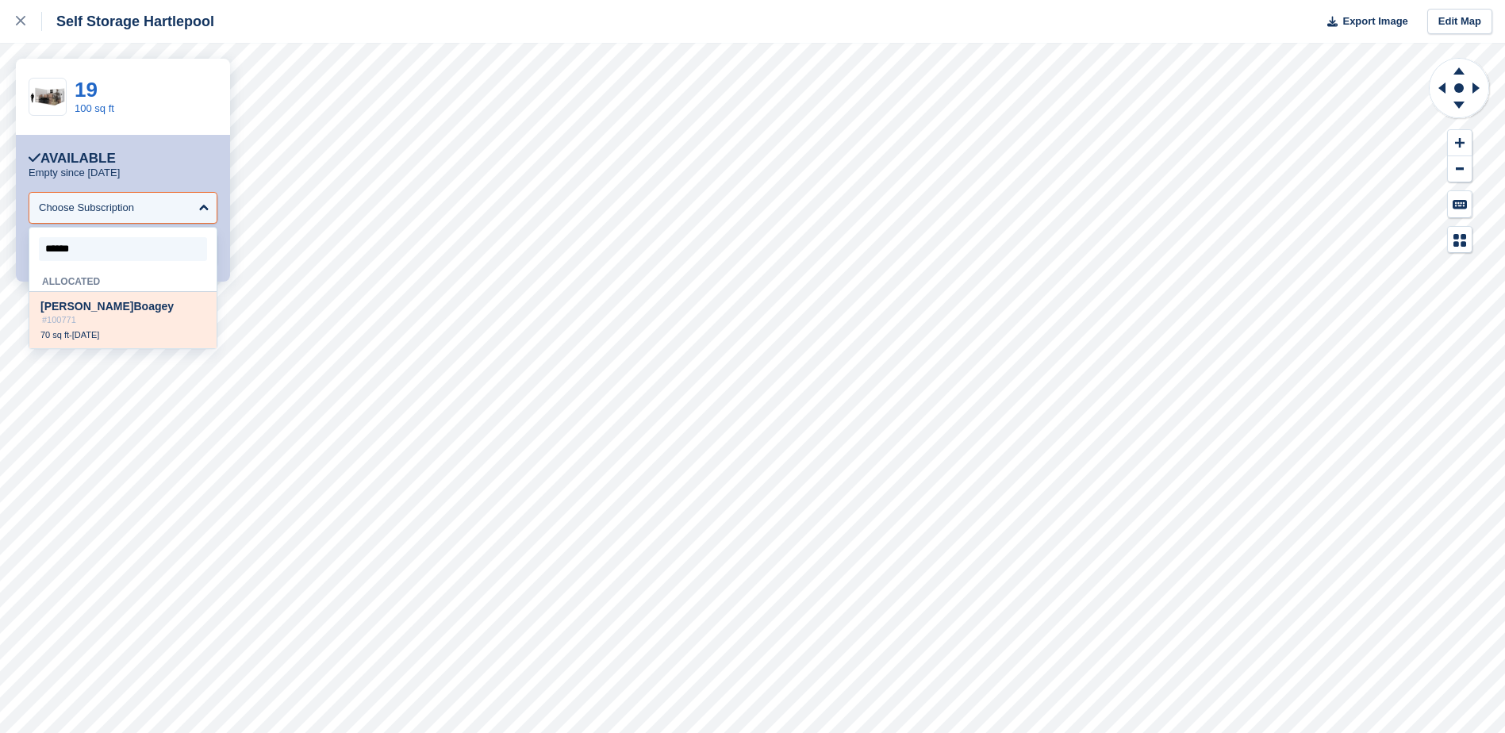
click at [133, 311] on span "Boagey" at bounding box center [153, 306] width 40 height 13
select select "******"
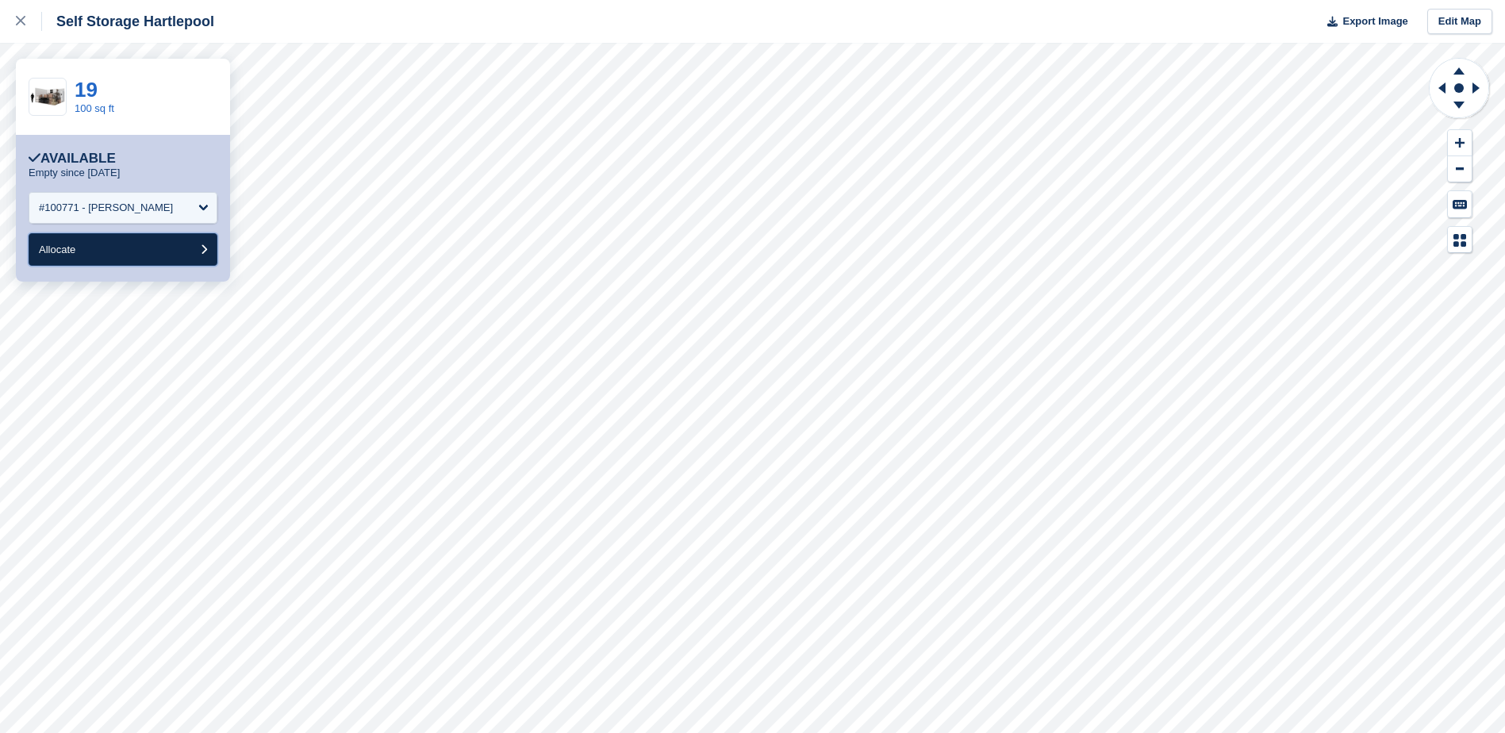
click at [98, 259] on button "Allocate" at bounding box center [123, 249] width 189 height 33
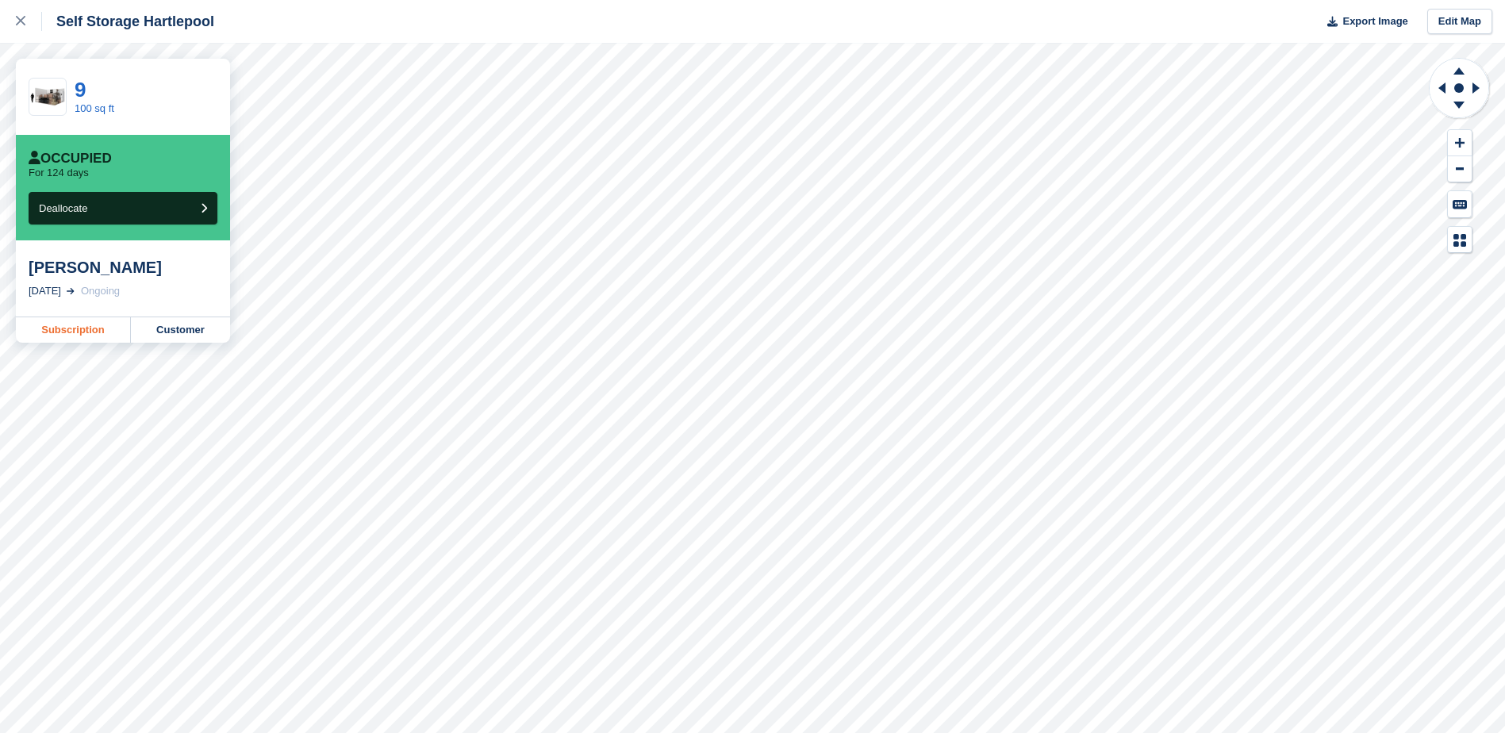
click at [98, 328] on link "Subscription" at bounding box center [73, 329] width 115 height 25
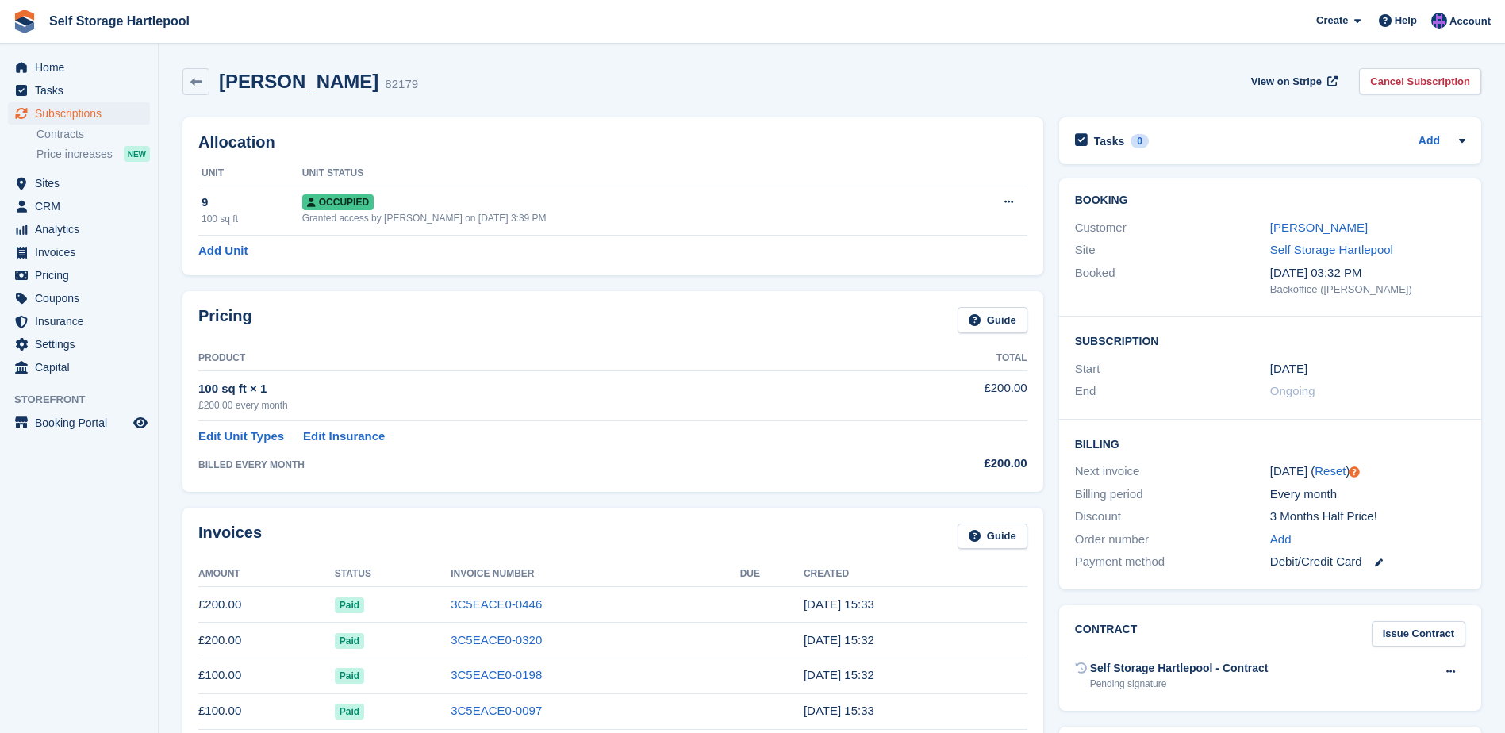
click at [538, 359] on th "Product" at bounding box center [535, 358] width 674 height 25
click at [229, 433] on link "Edit Unit Types" at bounding box center [241, 437] width 86 height 18
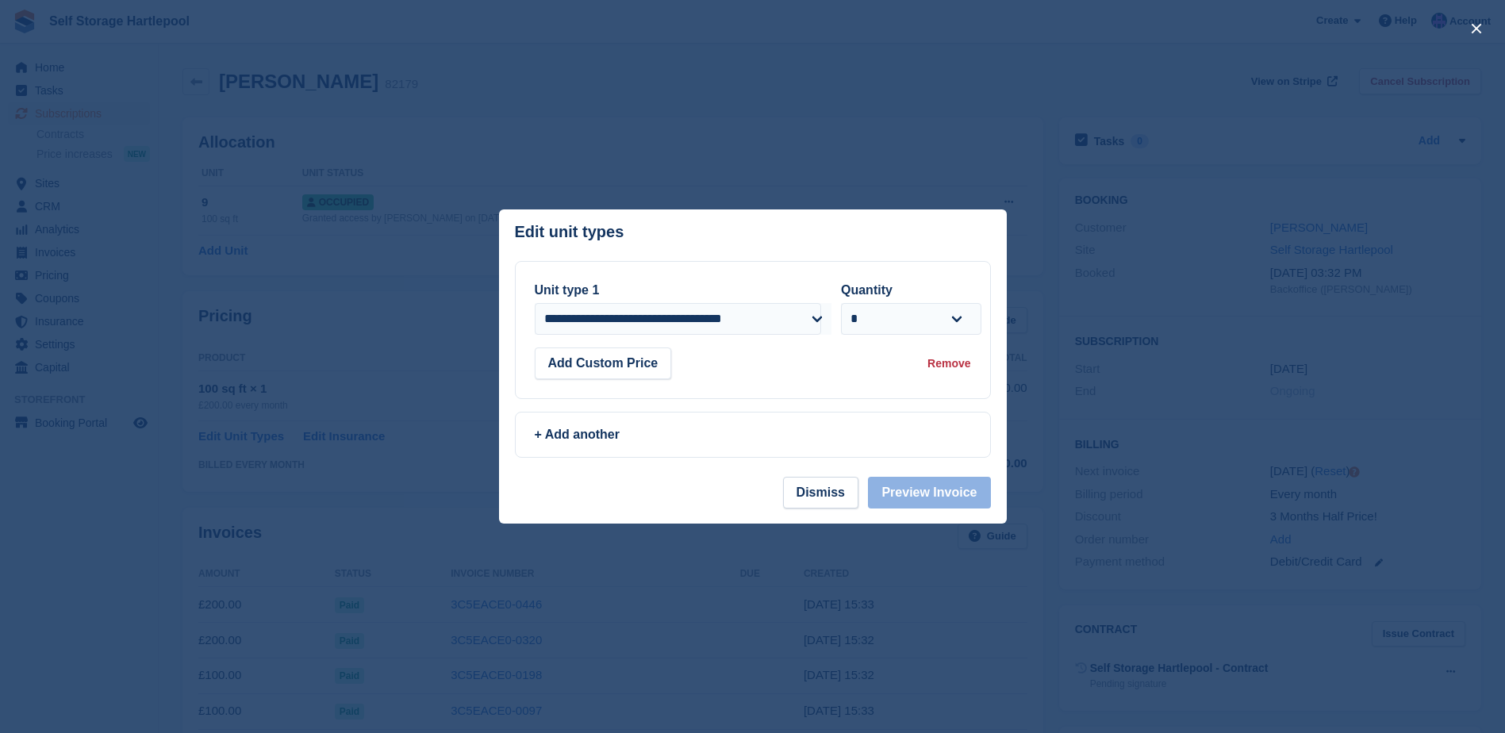
click at [947, 364] on div "Remove" at bounding box center [948, 363] width 43 height 17
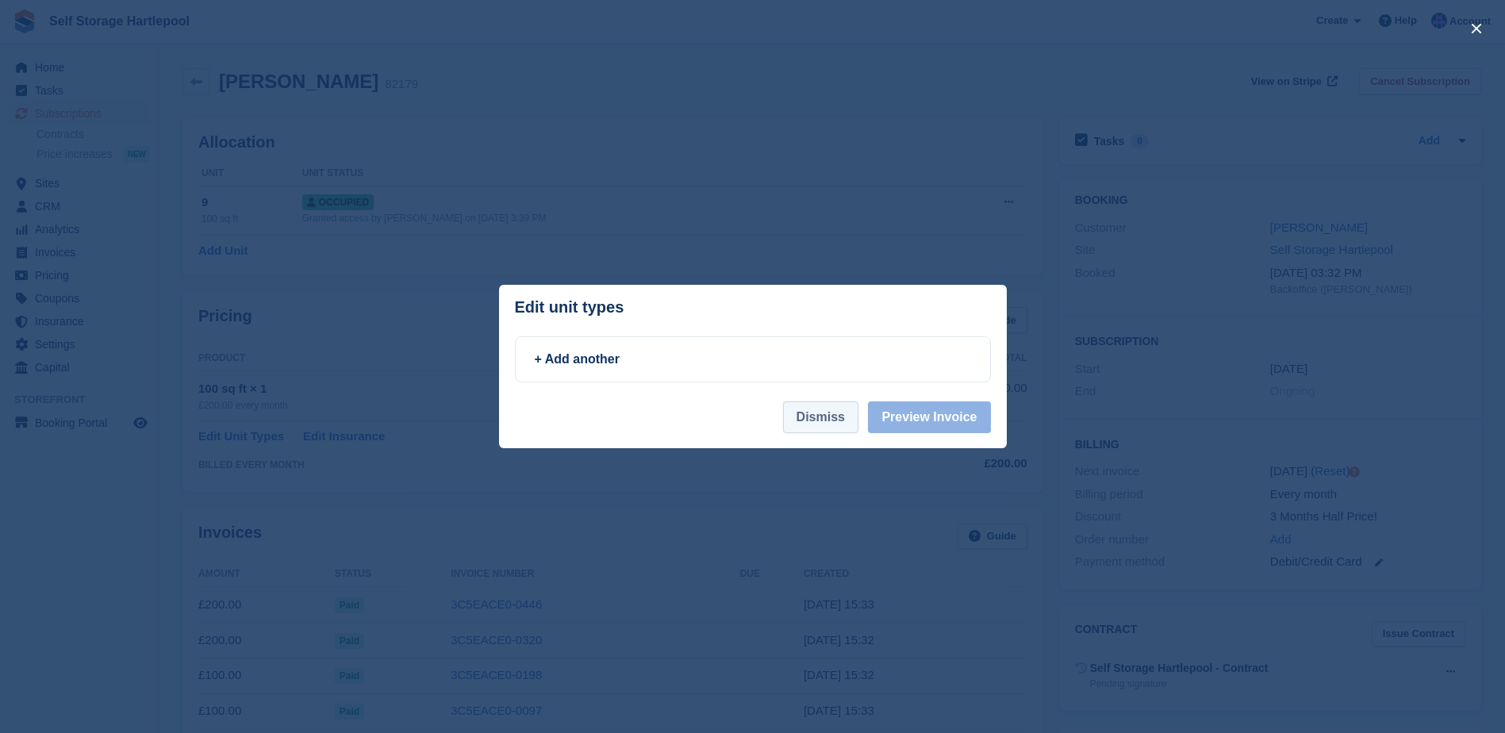
click at [829, 420] on button "Dismiss" at bounding box center [820, 417] width 75 height 32
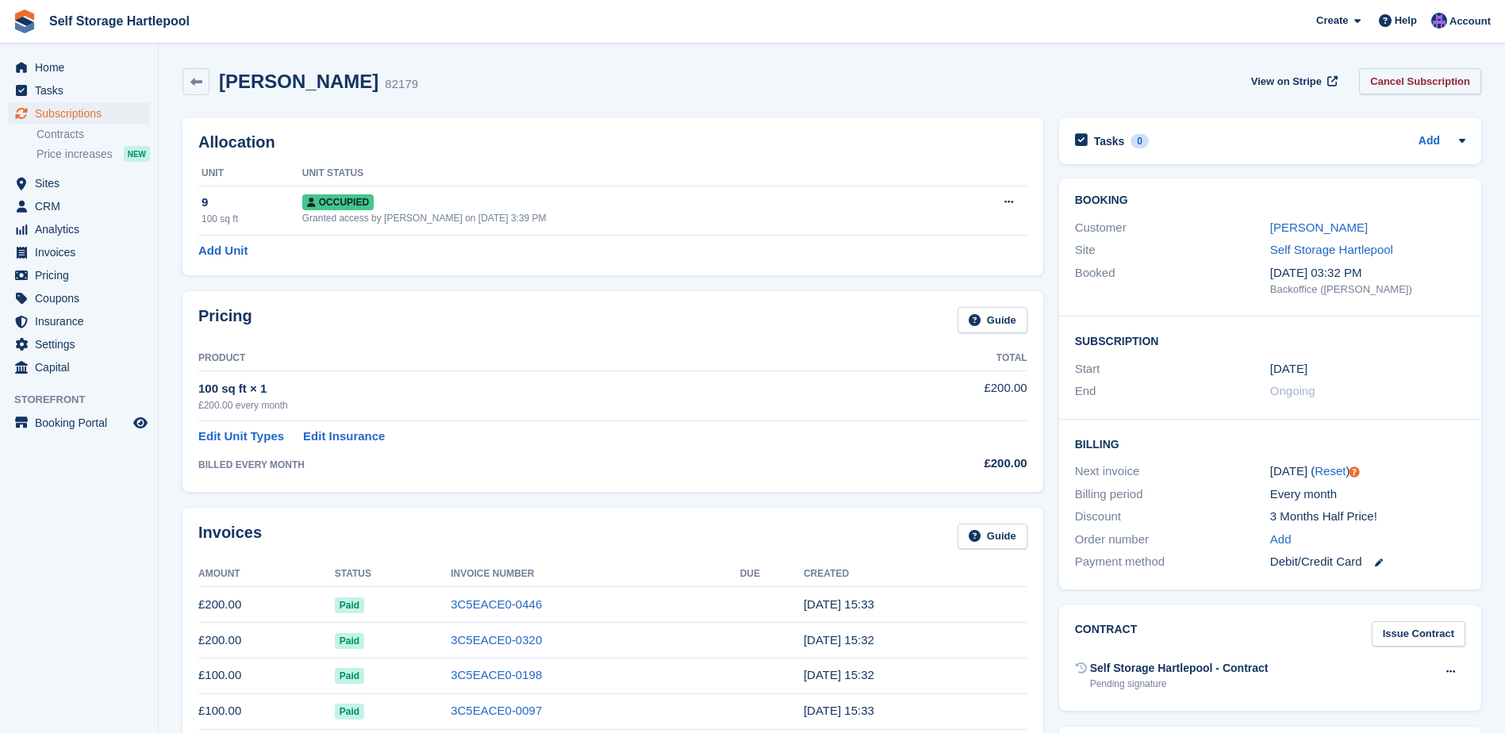
click at [1399, 86] on link "Cancel Subscription" at bounding box center [1420, 81] width 122 height 26
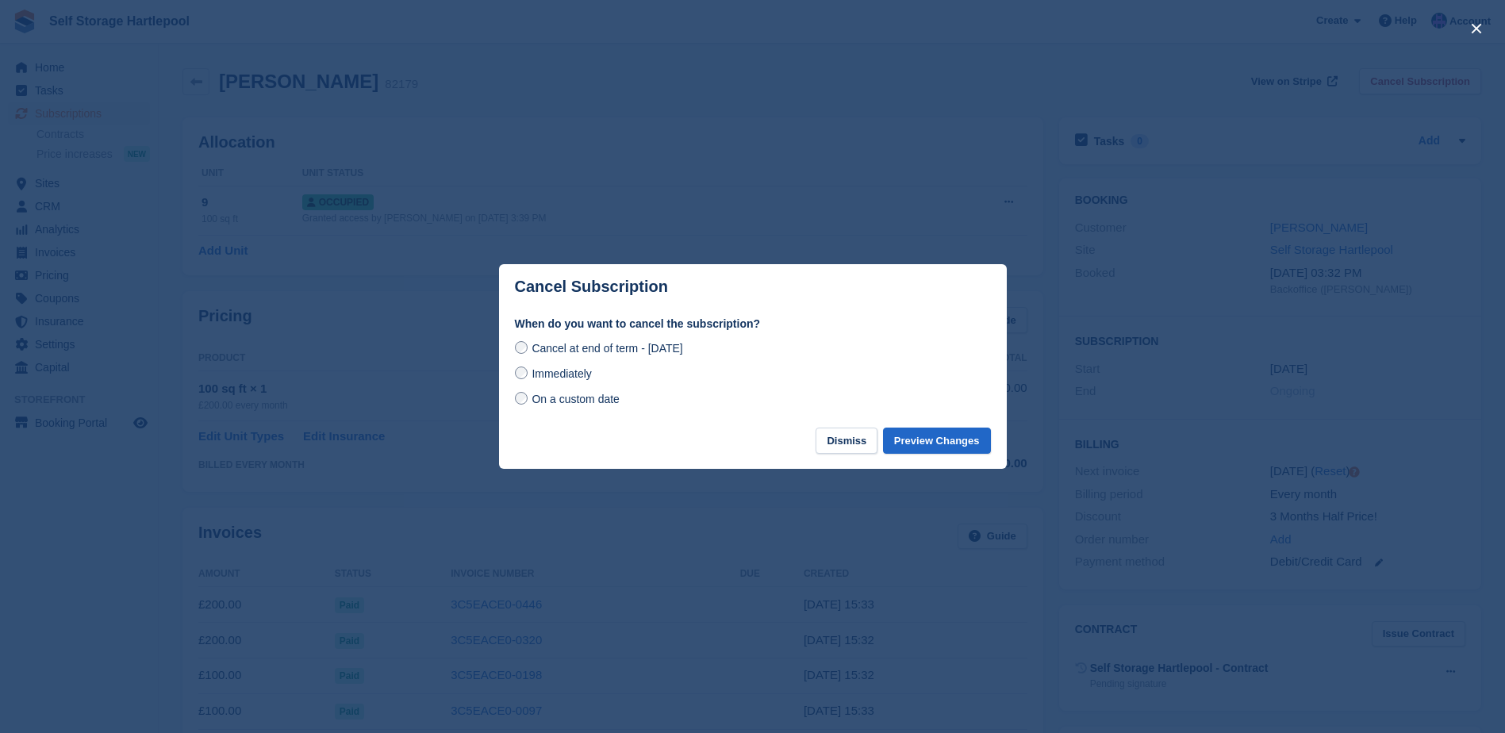
click at [552, 397] on div "On a custom date" at bounding box center [753, 399] width 476 height 19
drag, startPoint x: 552, startPoint y: 397, endPoint x: 561, endPoint y: 401, distance: 9.9
click at [561, 401] on span "On a custom date" at bounding box center [576, 399] width 88 height 13
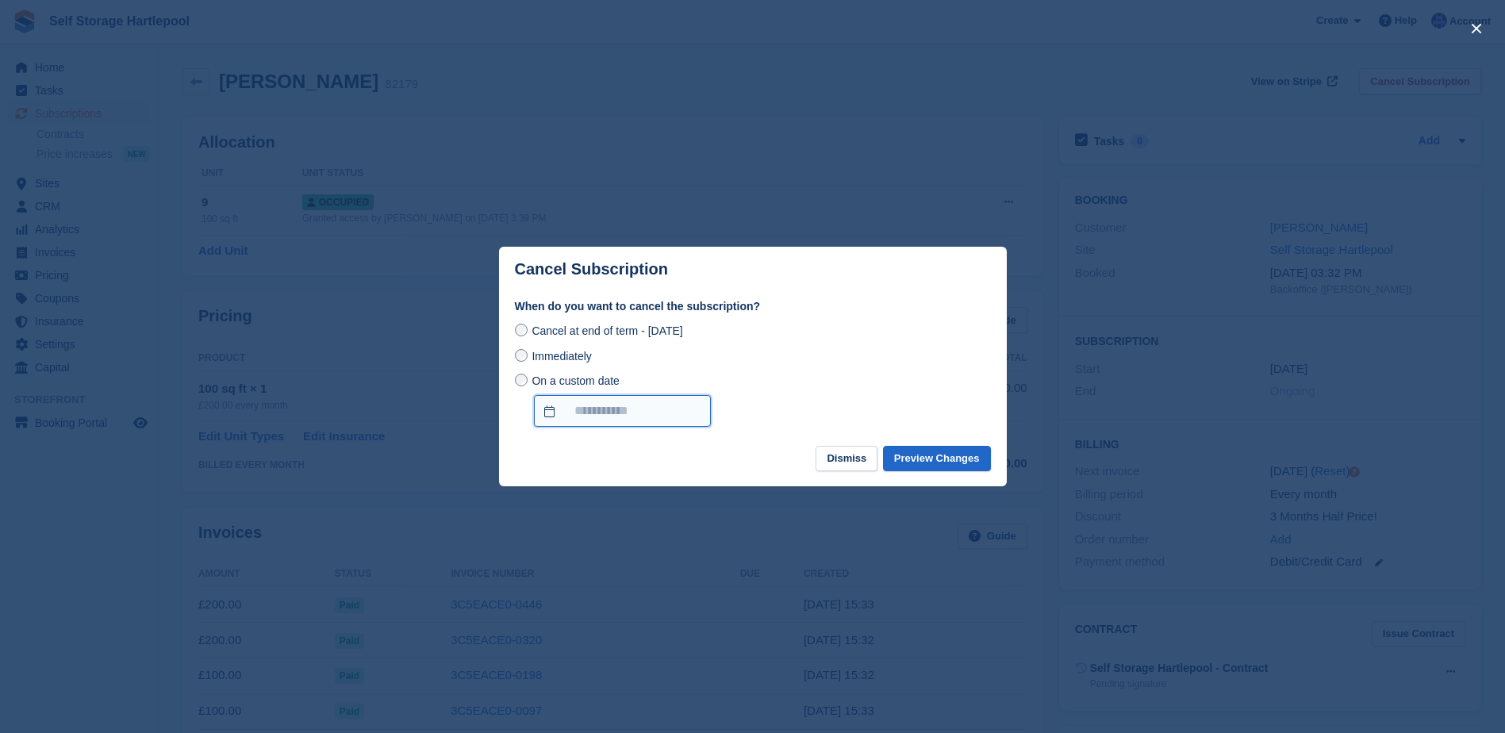
click at [591, 410] on input "On a custom date" at bounding box center [622, 411] width 177 height 32
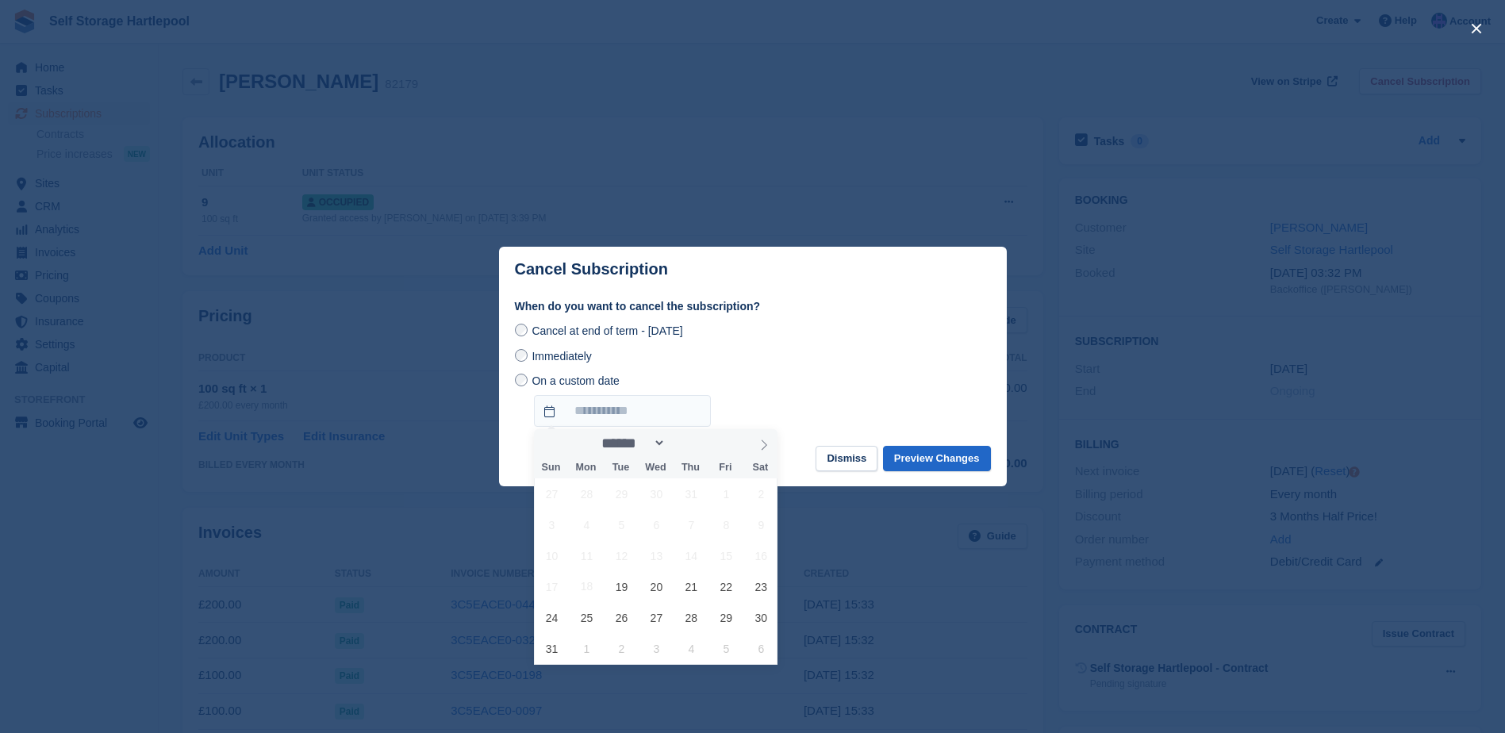
click at [351, 442] on div at bounding box center [752, 366] width 1505 height 733
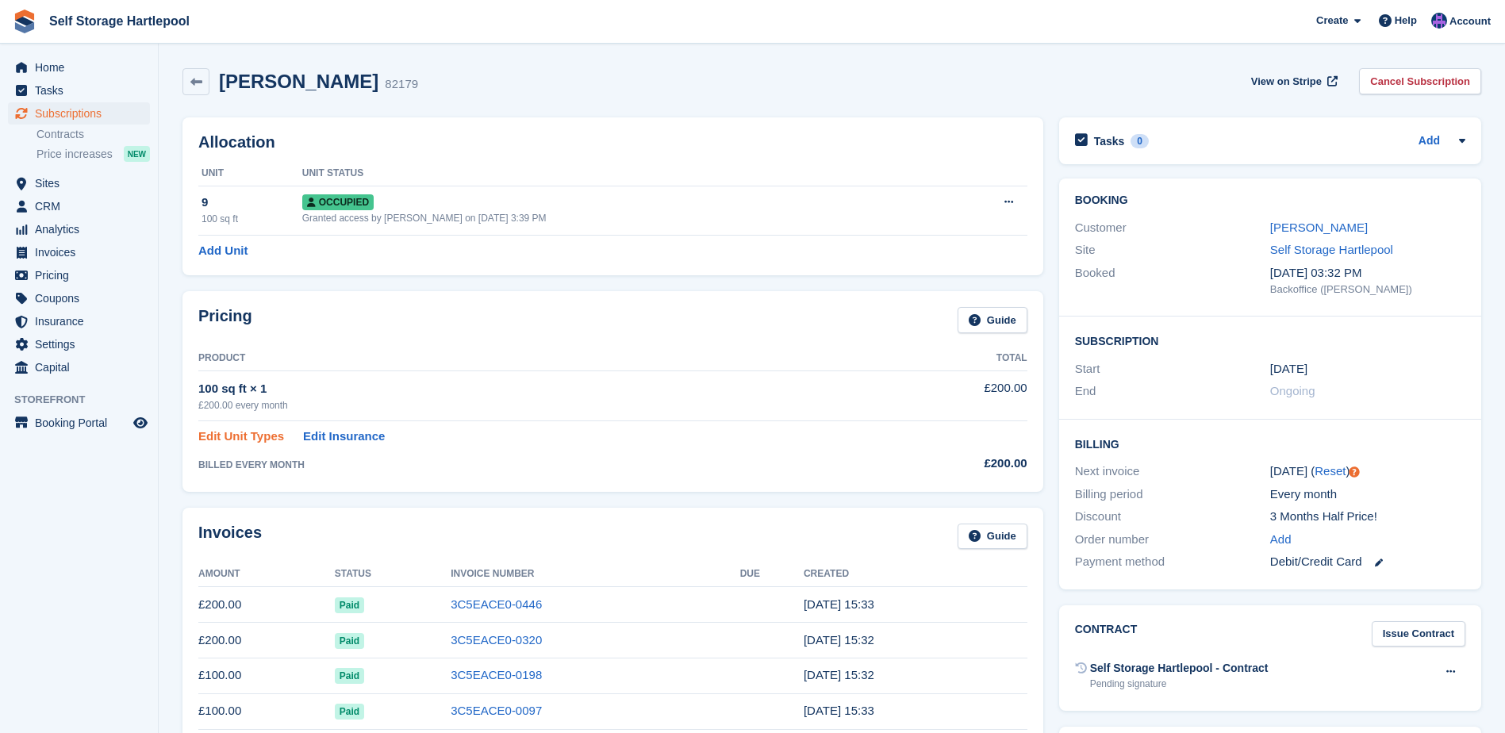
click at [240, 443] on link "Edit Unit Types" at bounding box center [241, 437] width 86 height 18
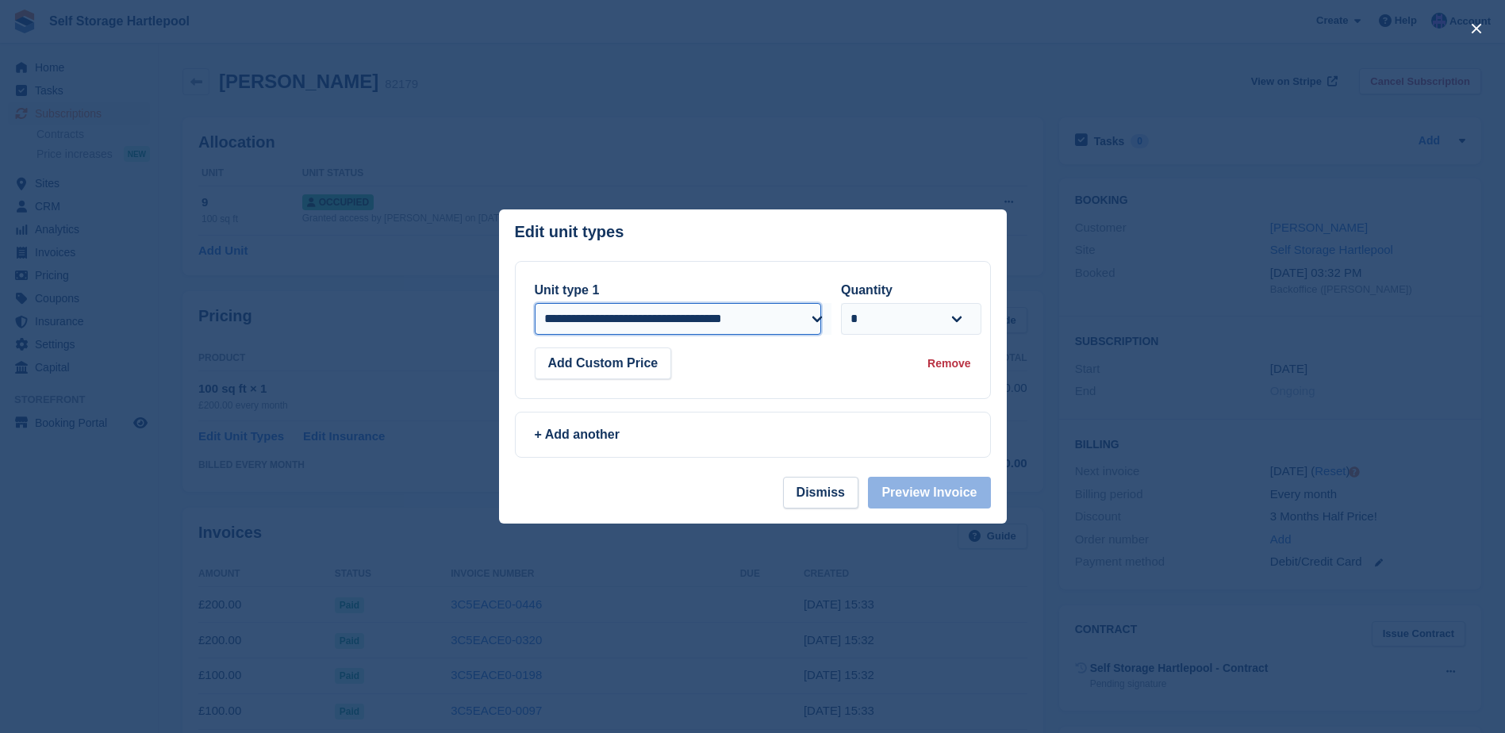
click at [727, 329] on select "**********" at bounding box center [678, 319] width 286 height 32
click at [851, 378] on div "Add Custom Price Remove" at bounding box center [753, 363] width 436 height 32
click at [815, 497] on button "Dismiss" at bounding box center [820, 493] width 75 height 32
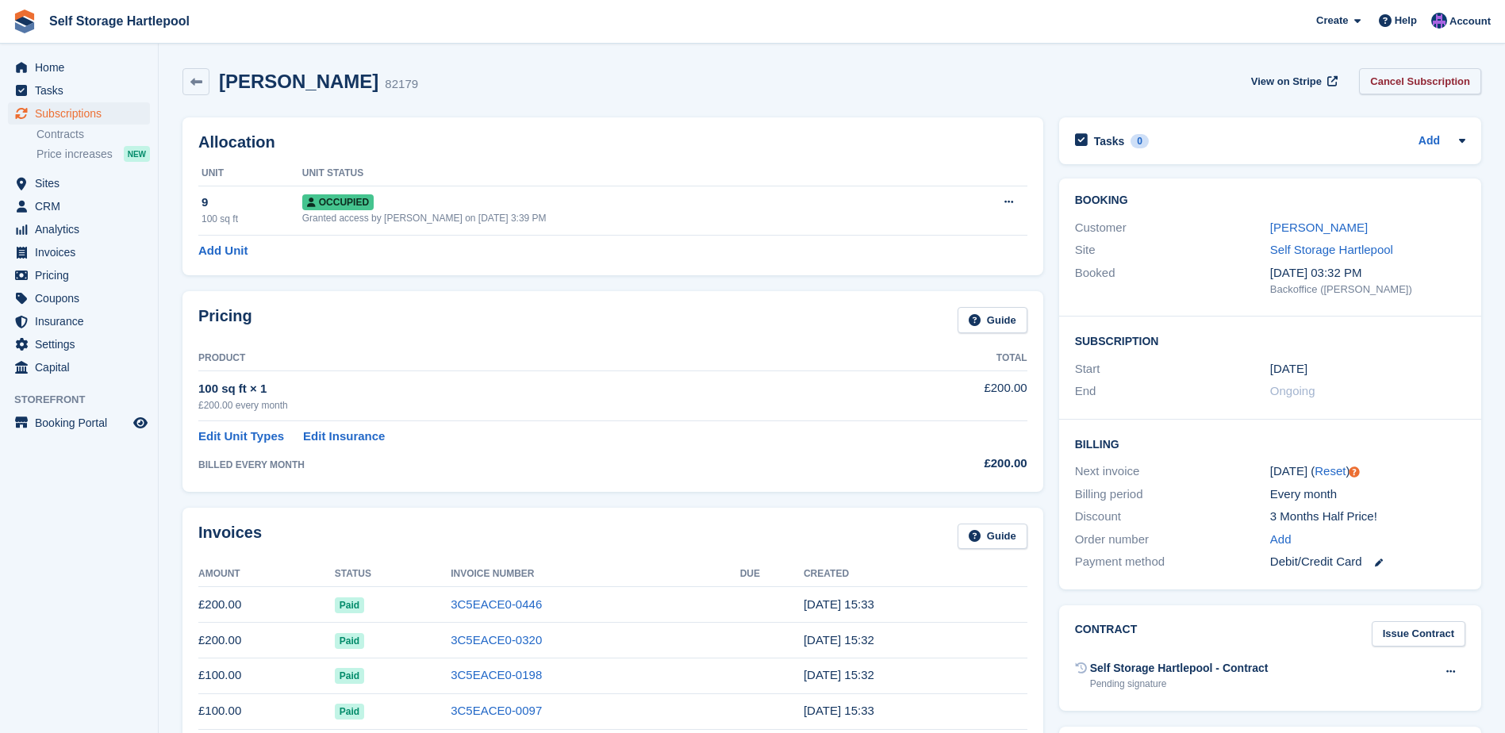
click at [1418, 87] on link "Cancel Subscription" at bounding box center [1420, 81] width 122 height 26
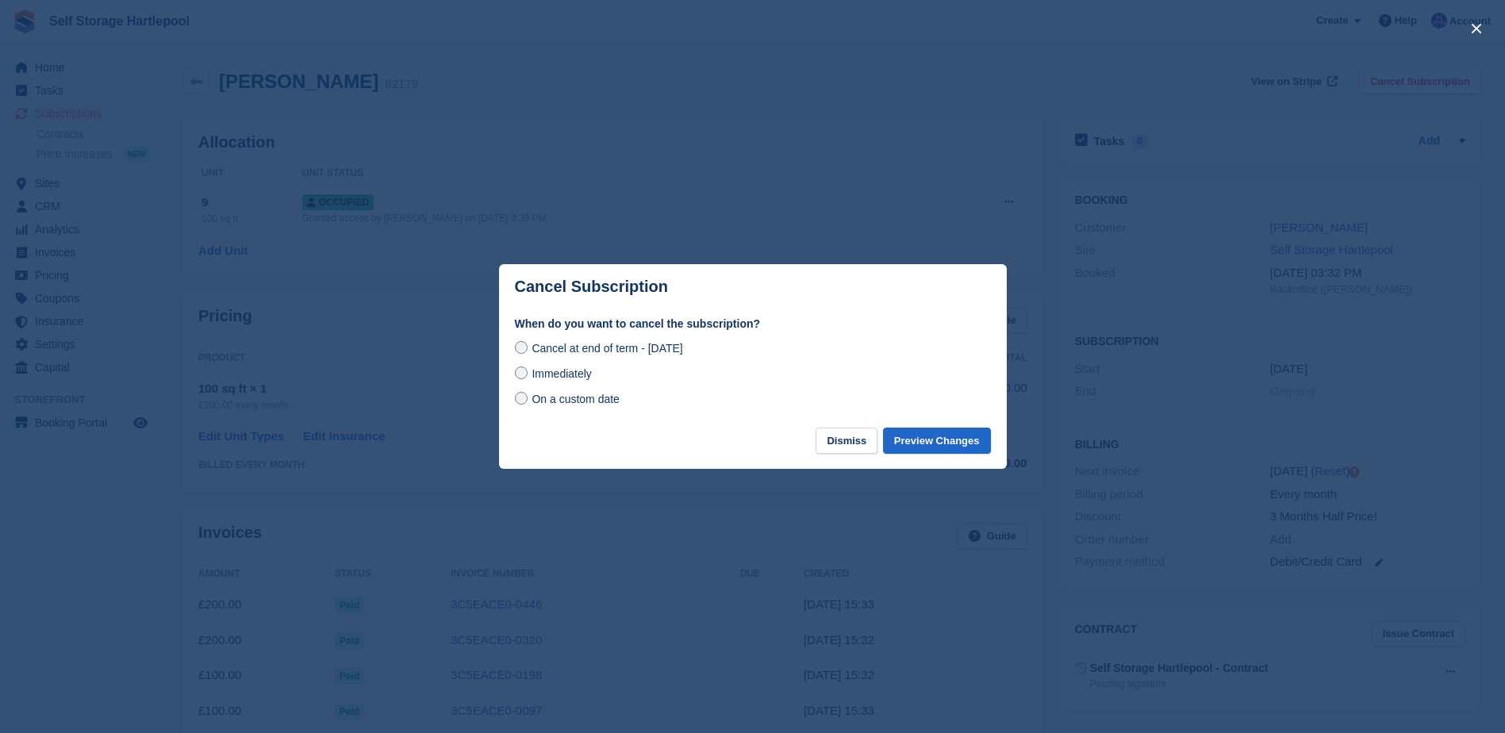
click at [528, 396] on label "On a custom date" at bounding box center [567, 398] width 105 height 17
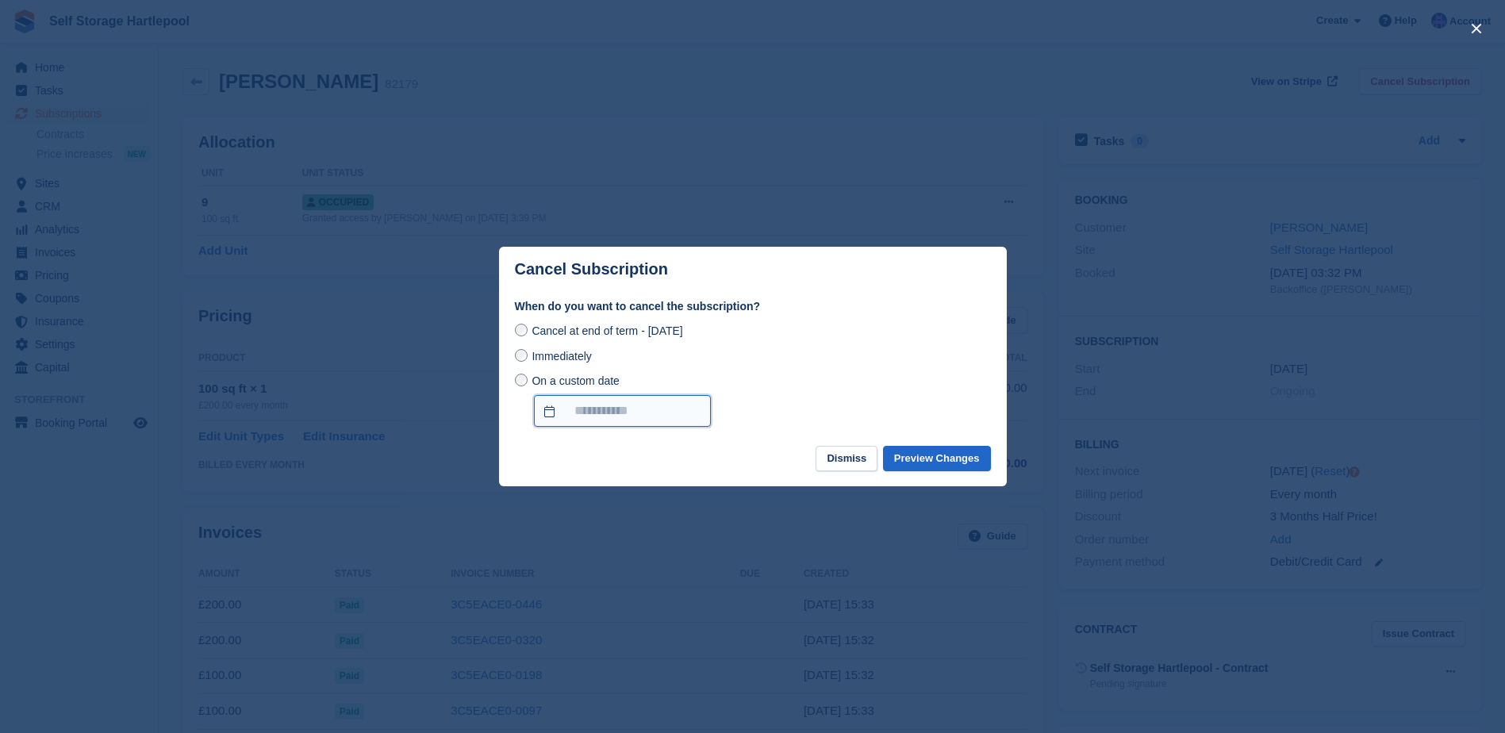
click at [584, 413] on input "On a custom date" at bounding box center [622, 411] width 177 height 32
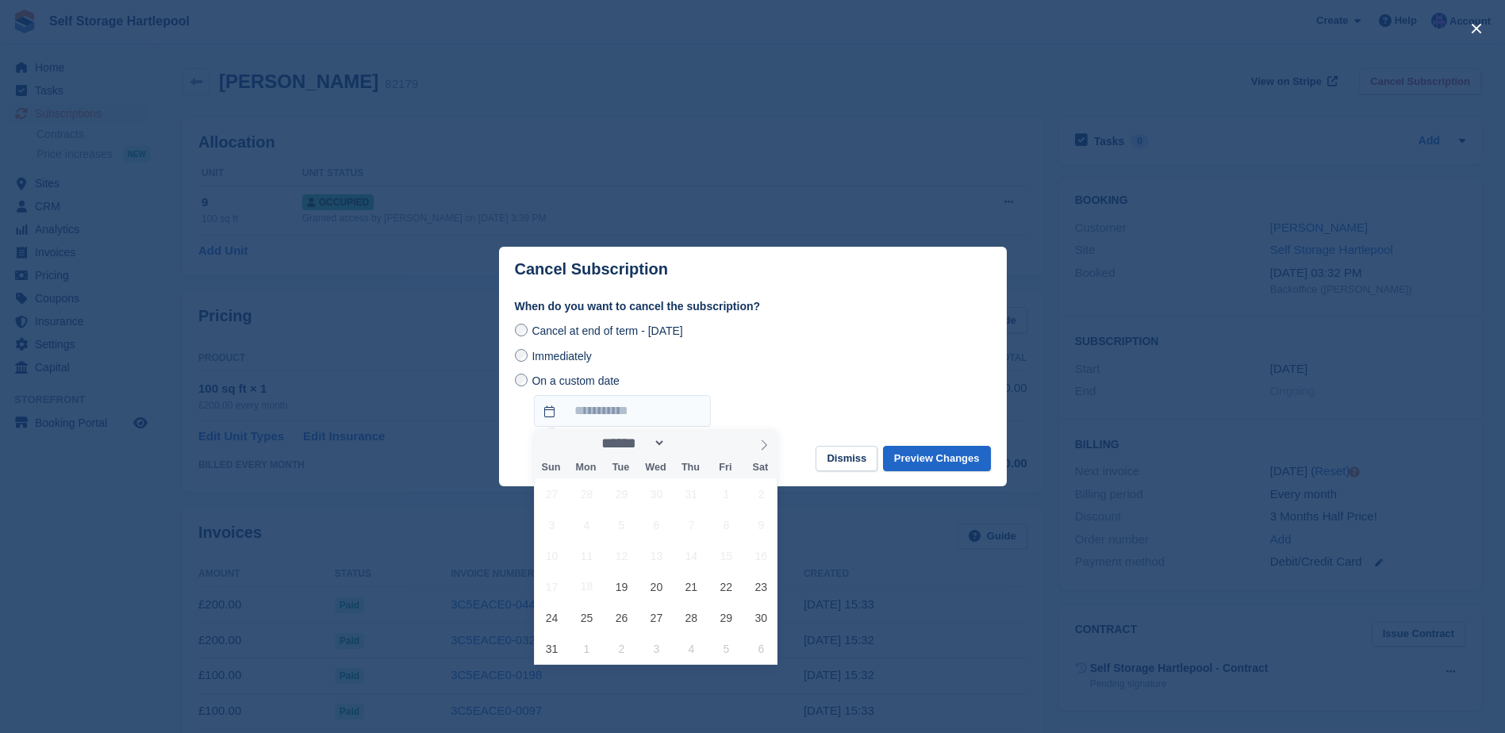
click at [680, 543] on div "27 28 29 30 31 1 2 3 4 5 6 7 8 9 10 11 12 13 14 15 16 17 18 19 20 21 22 23 24 2…" at bounding box center [657, 571] width 244 height 186
click at [670, 554] on span "13" at bounding box center [656, 555] width 31 height 31
click at [557, 348] on div "Immediately" at bounding box center [753, 356] width 476 height 19
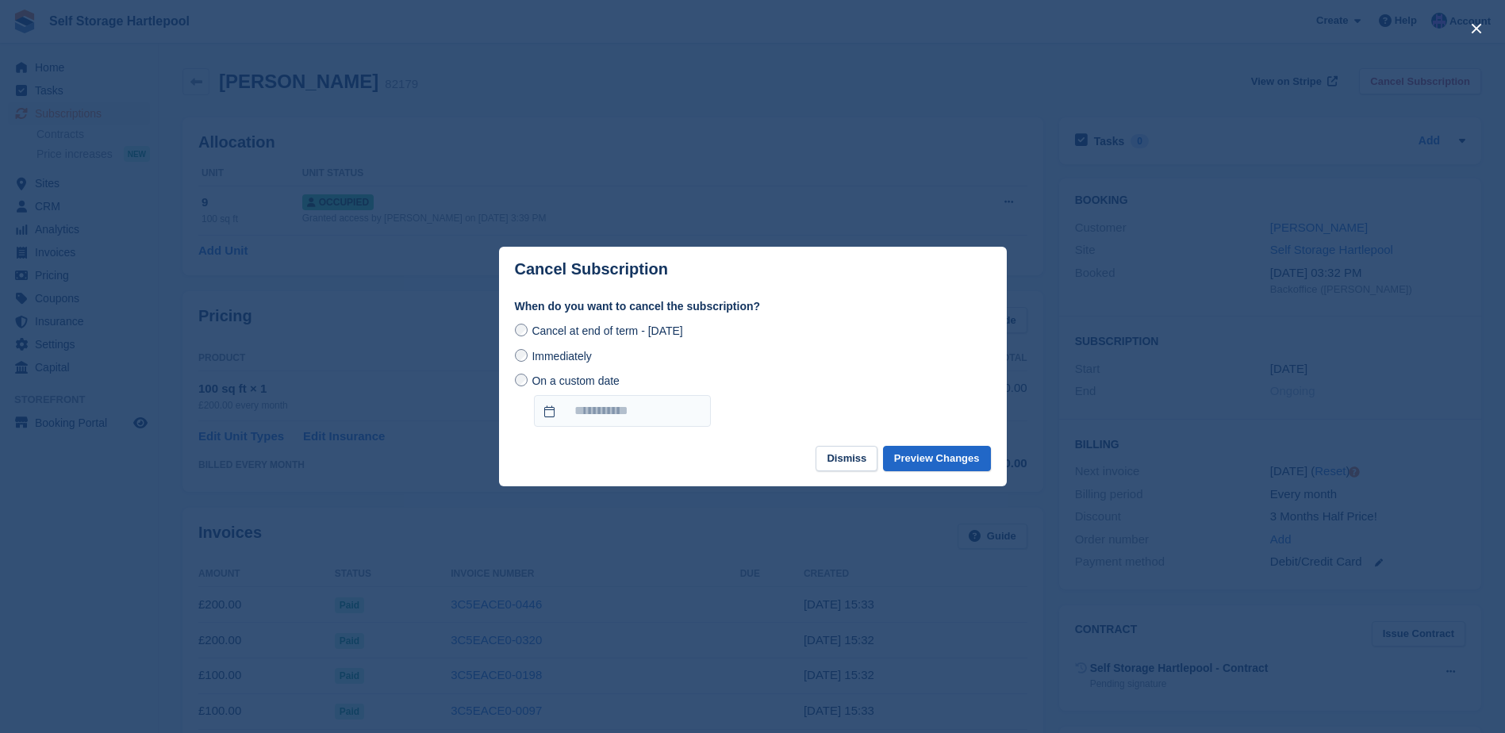
click at [558, 356] on span "Immediately" at bounding box center [562, 356] width 60 height 13
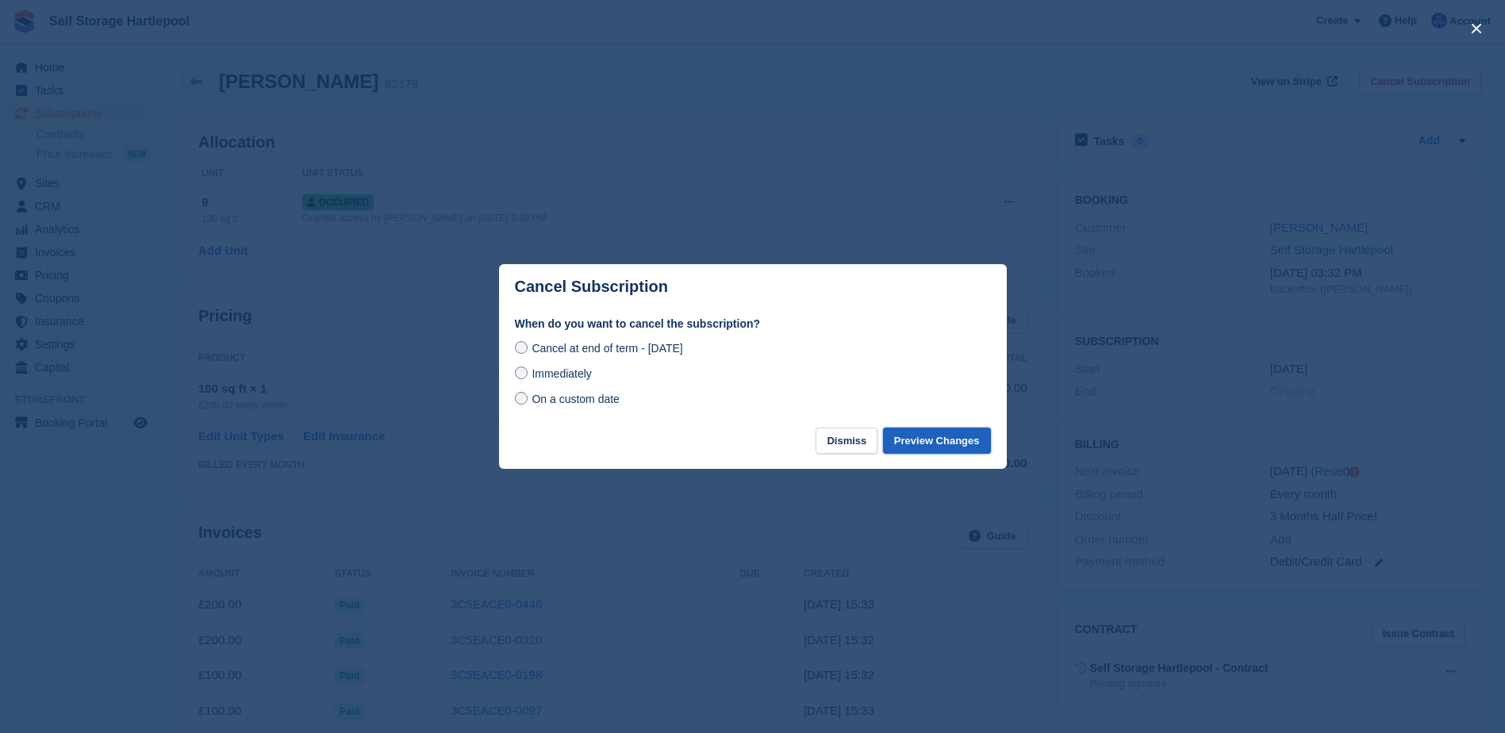
click at [956, 443] on button "Preview Changes" at bounding box center [937, 441] width 108 height 26
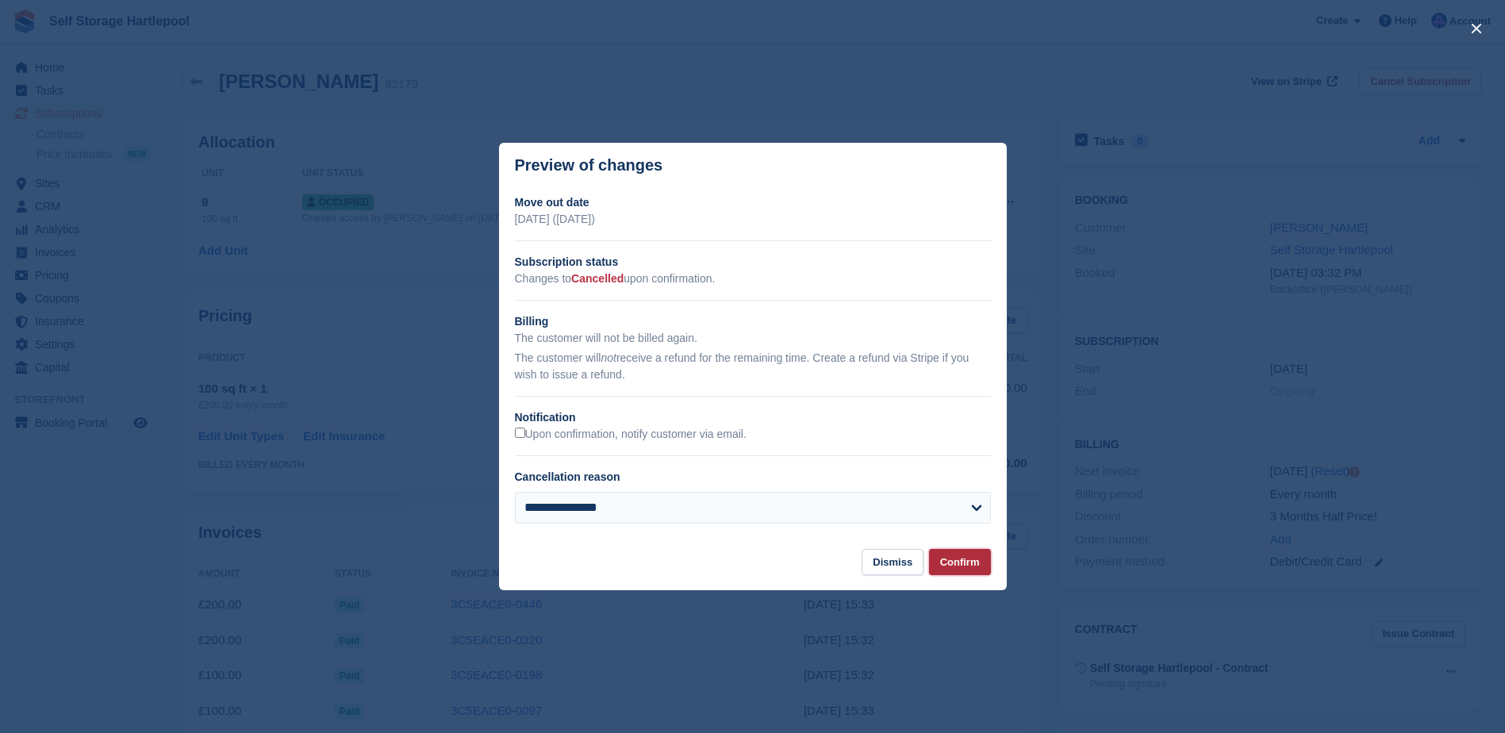
click at [956, 568] on button "Confirm" at bounding box center [960, 562] width 62 height 26
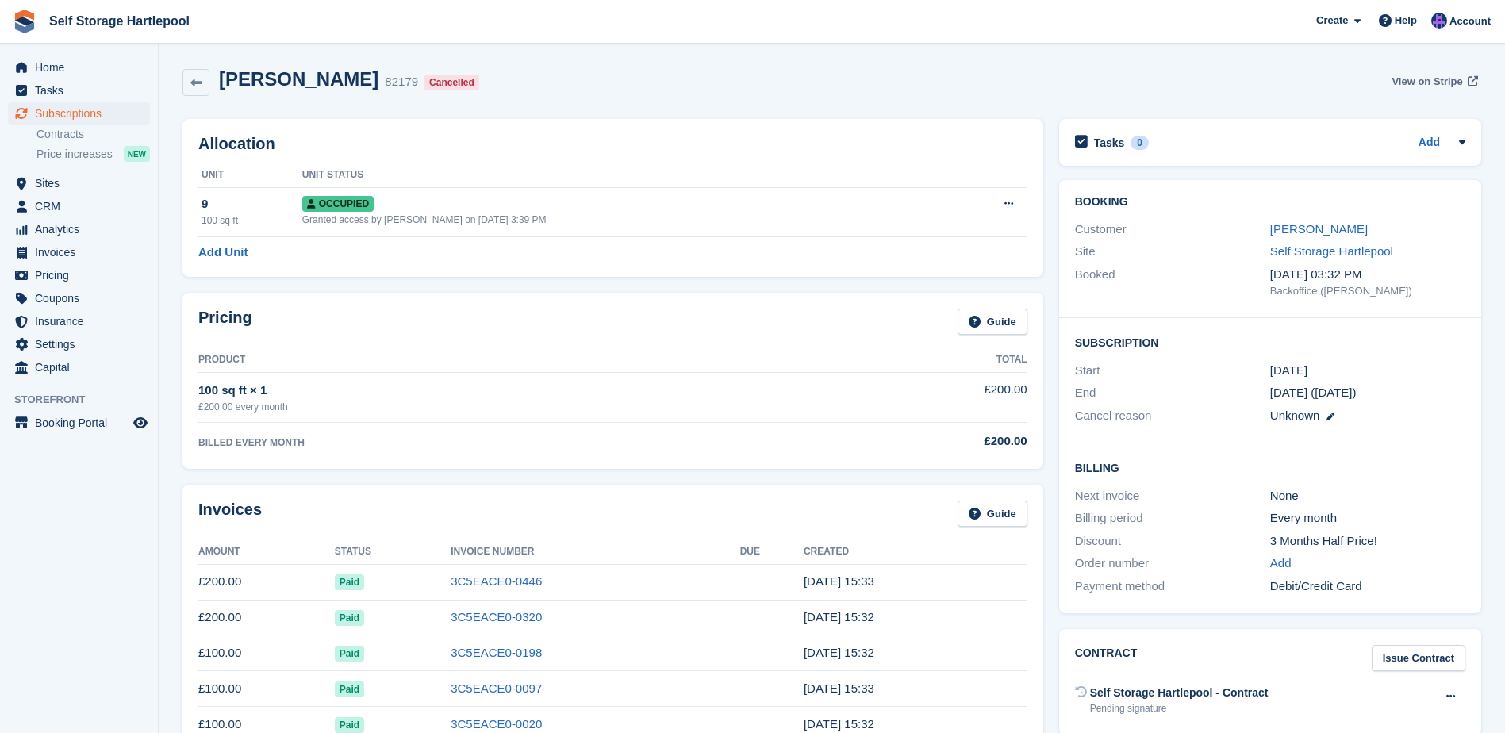
click at [1460, 79] on span "View on Stripe" at bounding box center [1427, 82] width 71 height 16
click at [1338, 227] on link "[PERSON_NAME]" at bounding box center [1319, 228] width 98 height 13
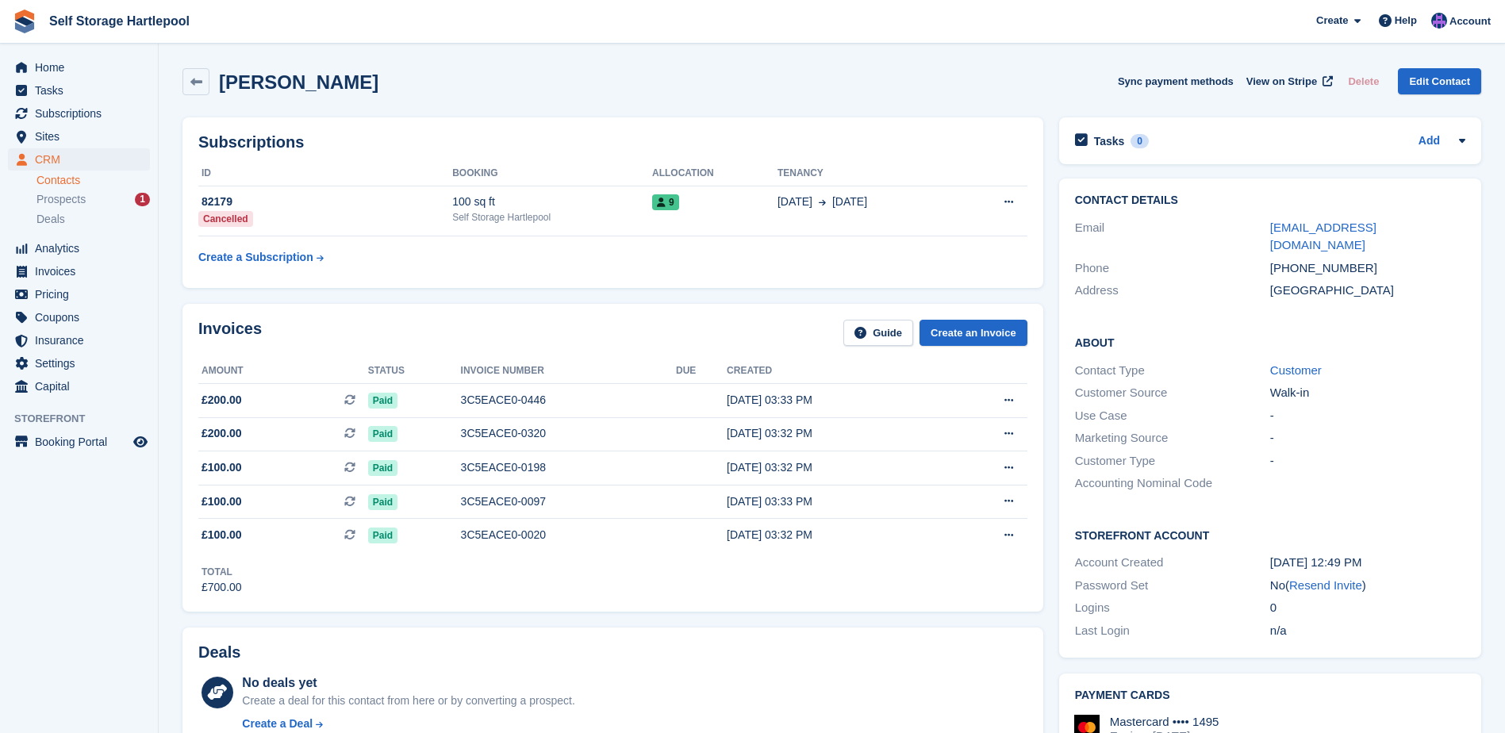
click at [730, 285] on div "Subscriptions ID Booking Allocation Tenancy 82179 Cancelled 100 sq ft Self Stor…" at bounding box center [612, 202] width 861 height 171
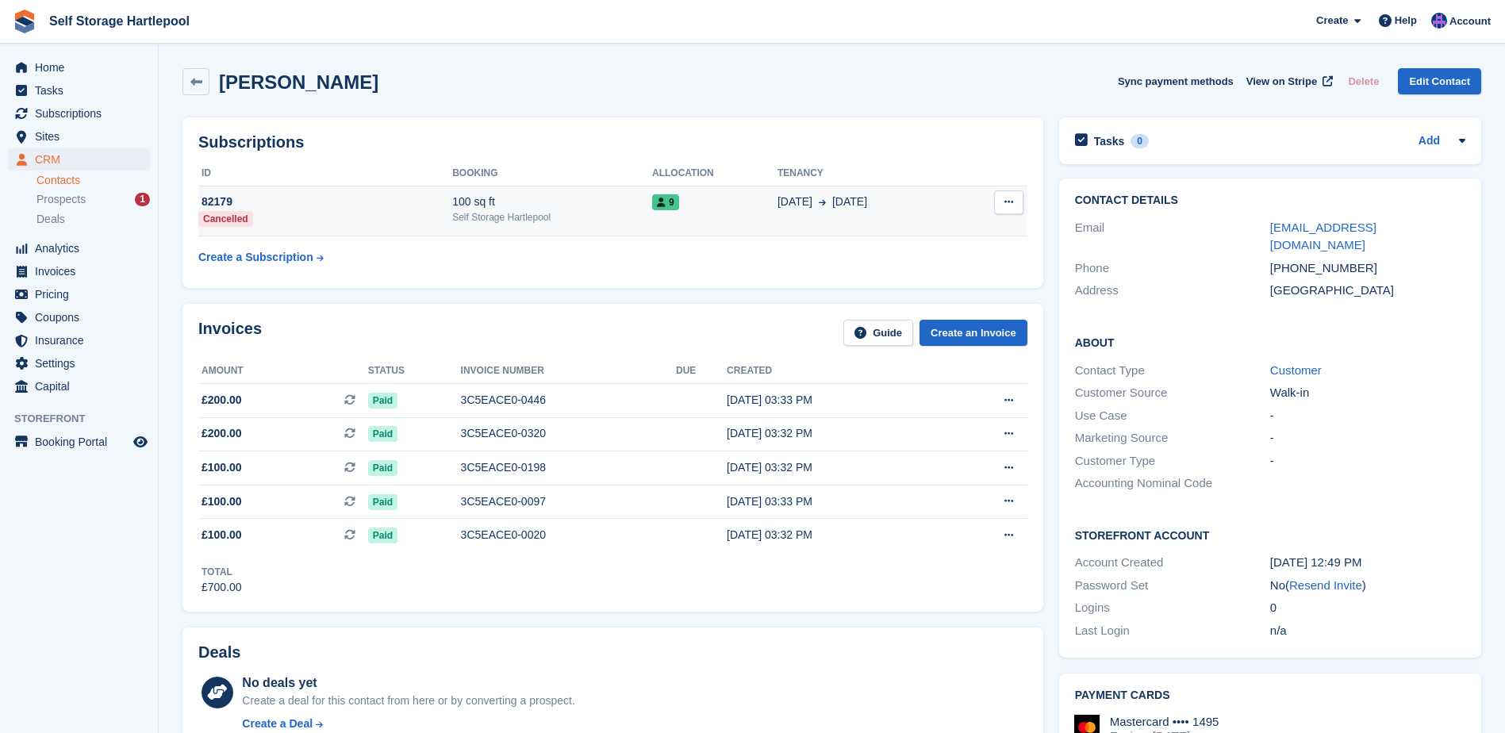
click at [1004, 203] on button at bounding box center [1008, 202] width 29 height 24
click at [749, 222] on div "This subscription has already been cancelled." at bounding box center [794, 233] width 151 height 50
click at [697, 207] on div "9" at bounding box center [714, 202] width 125 height 17
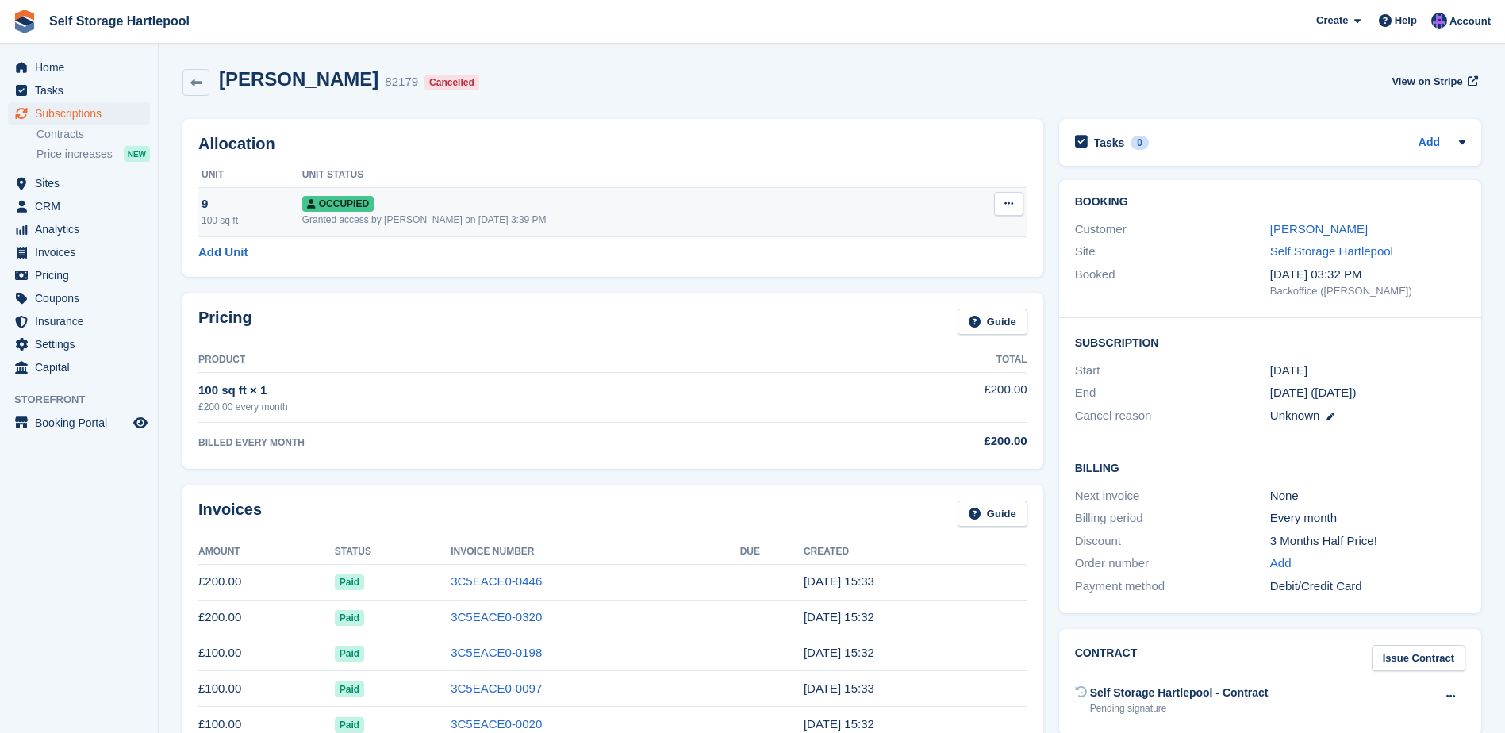
click at [1007, 205] on icon at bounding box center [1008, 203] width 9 height 10
click at [909, 290] on p "Deallocate" at bounding box center [947, 289] width 138 height 21
